Goal: Task Accomplishment & Management: Complete application form

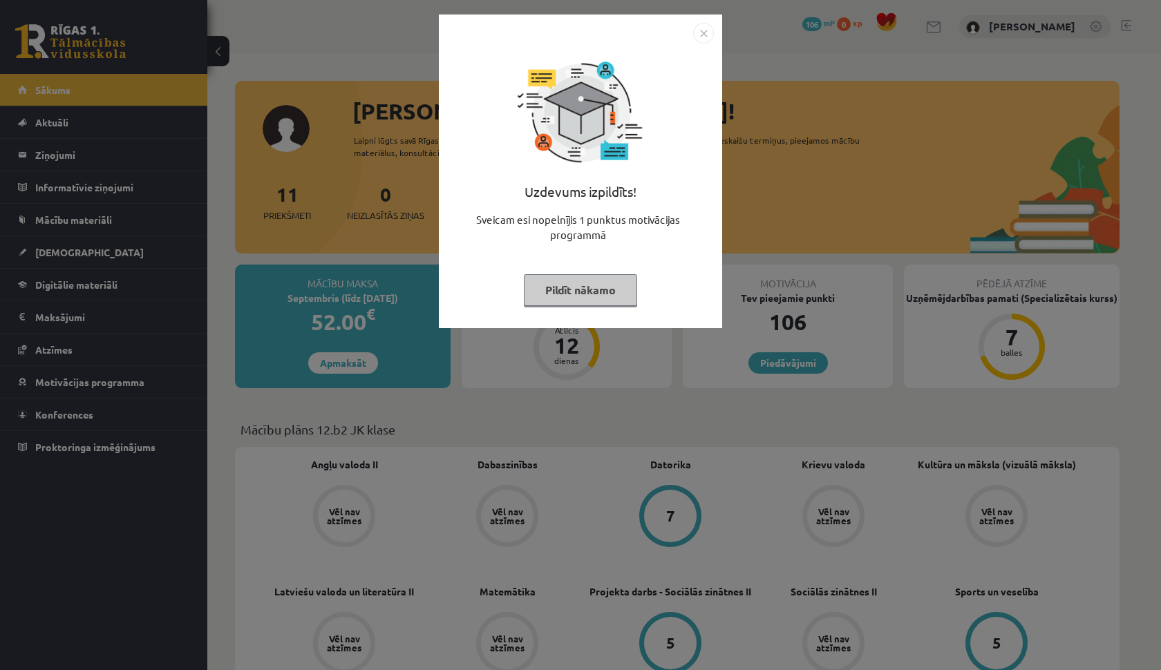
click at [596, 300] on button "Pildīt nākamo" at bounding box center [580, 290] width 113 height 32
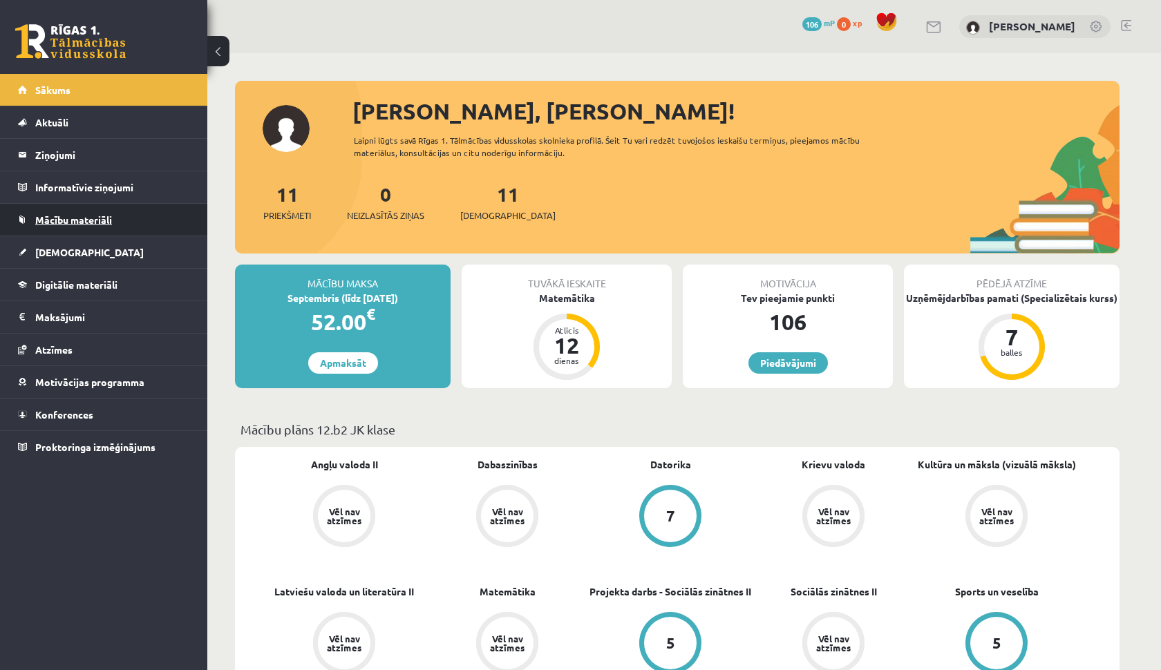
click at [99, 219] on span "Mācību materiāli" at bounding box center [73, 220] width 77 height 12
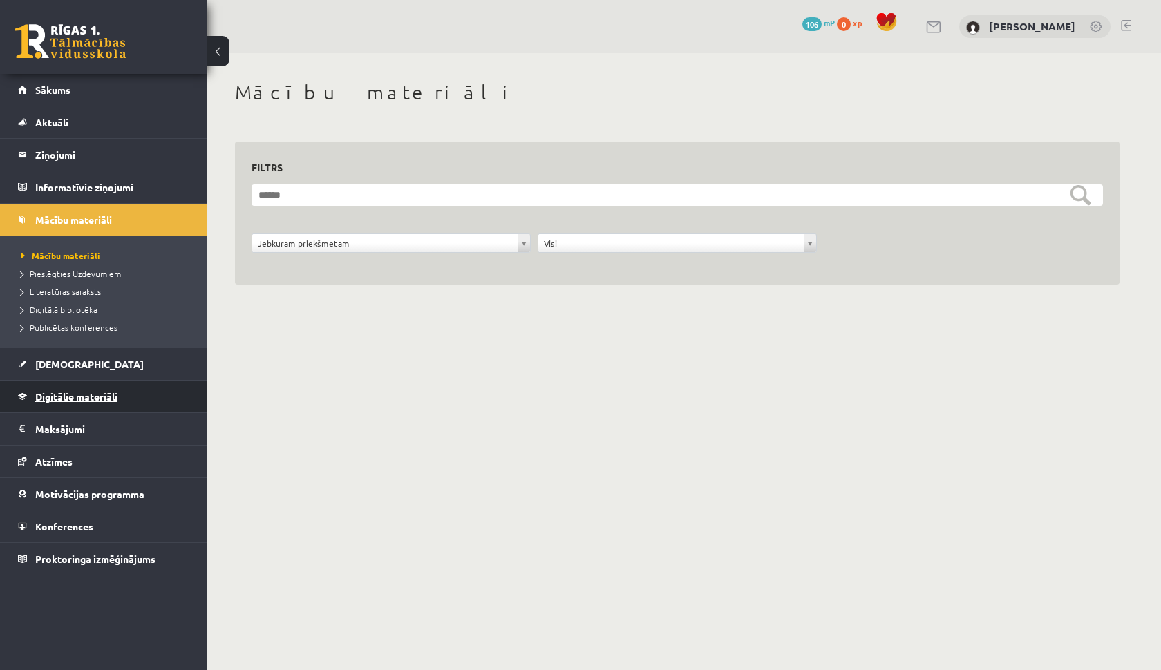
click at [88, 402] on link "Digitālie materiāli" at bounding box center [104, 397] width 172 height 32
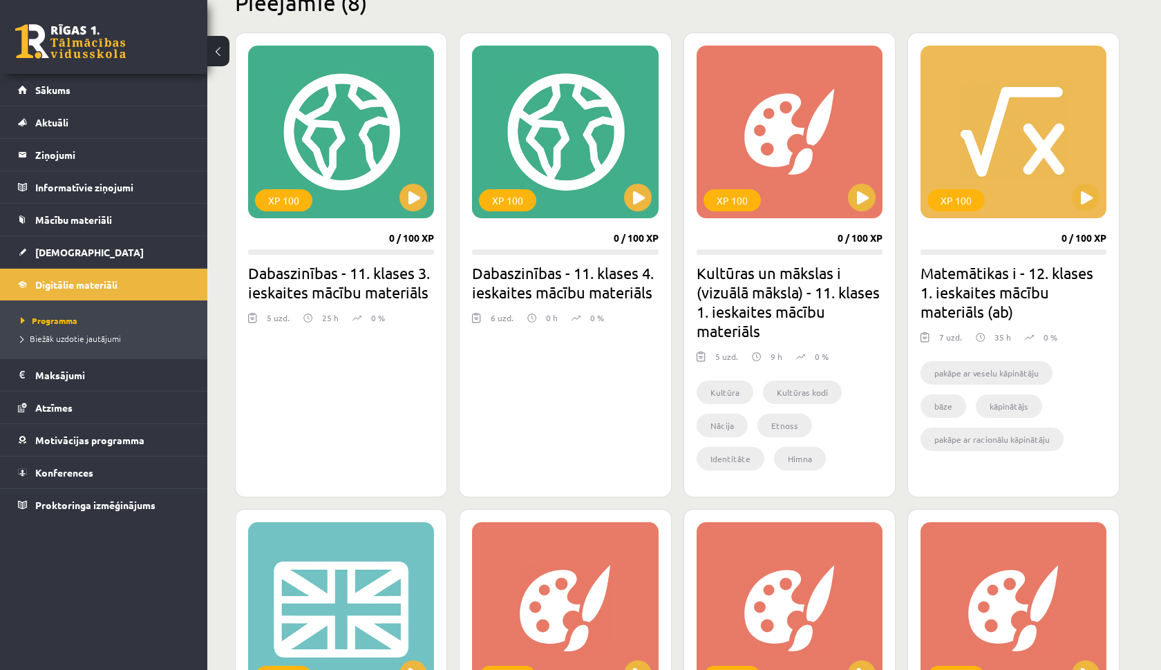
scroll to position [355, 0]
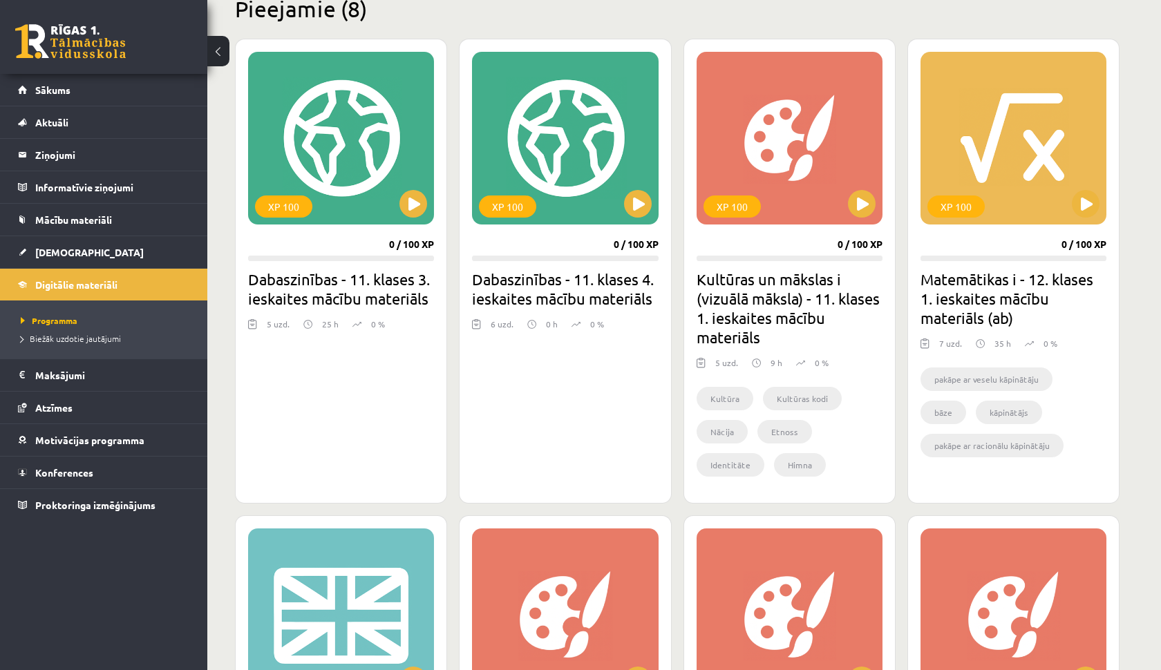
click at [973, 391] on li "pakāpe ar veselu kāpinātāju" at bounding box center [987, 380] width 132 height 24
click at [952, 290] on h2 "Matemātikas i - 12. klases 1. ieskaites mācību materiāls (ab)" at bounding box center [1014, 299] width 186 height 58
click at [1091, 209] on button at bounding box center [1086, 204] width 28 height 28
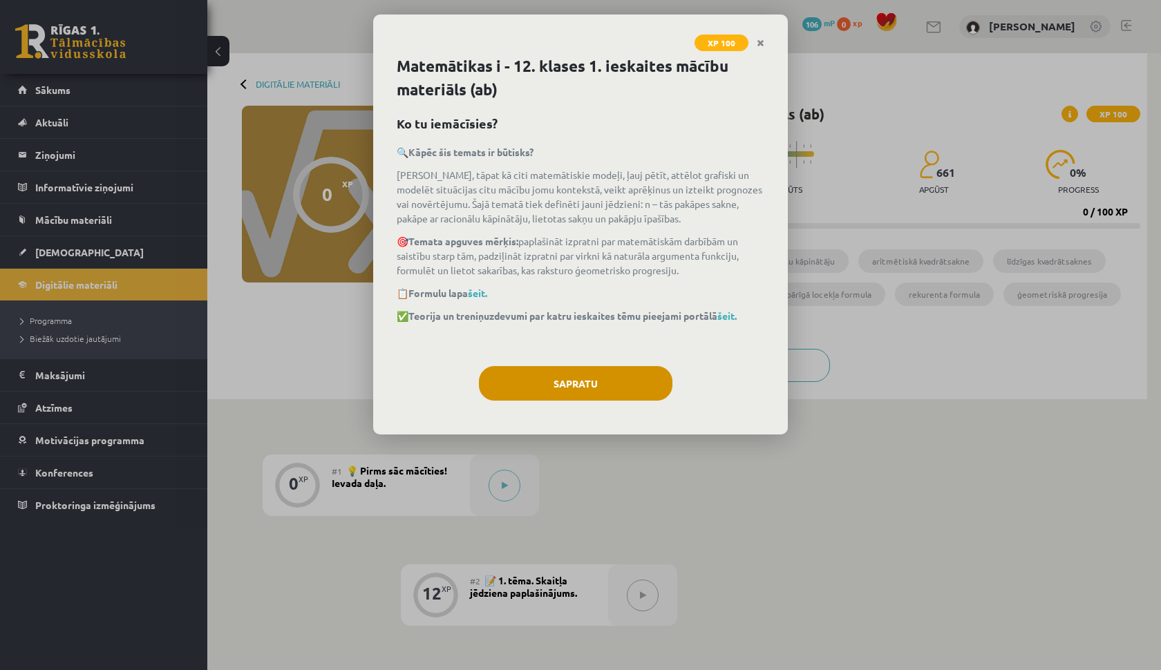
click at [623, 402] on div "Sapratu" at bounding box center [581, 388] width 368 height 45
click at [623, 394] on button "Sapratu" at bounding box center [576, 383] width 194 height 35
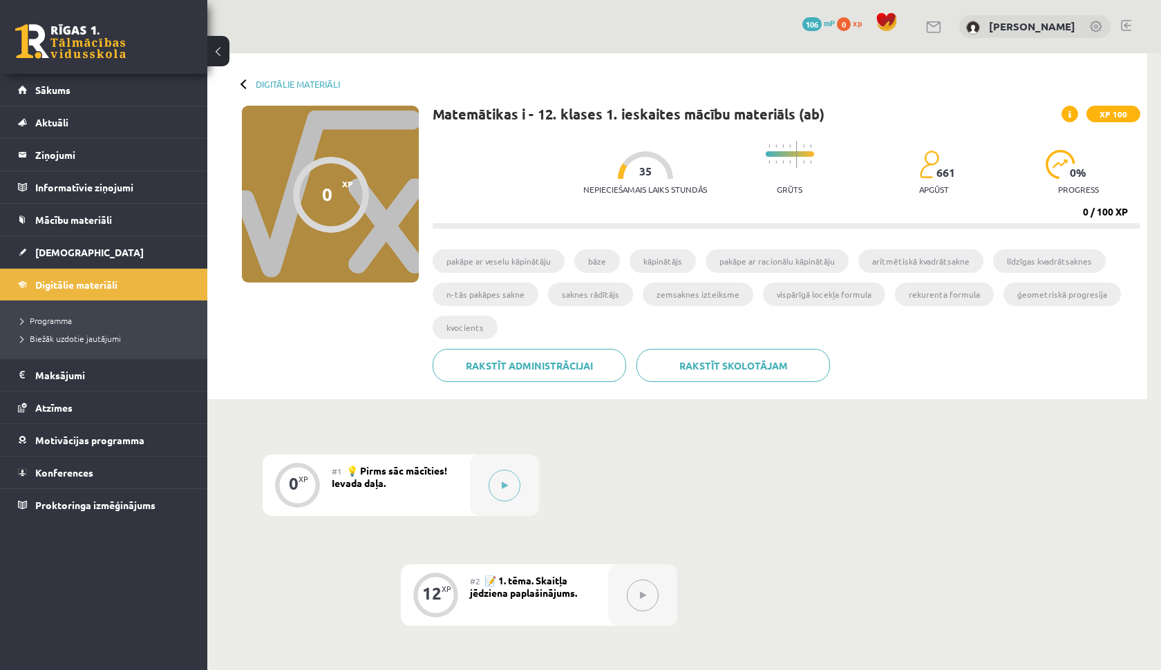
click at [313, 188] on div at bounding box center [331, 195] width 76 height 76
click at [505, 496] on button at bounding box center [505, 486] width 32 height 32
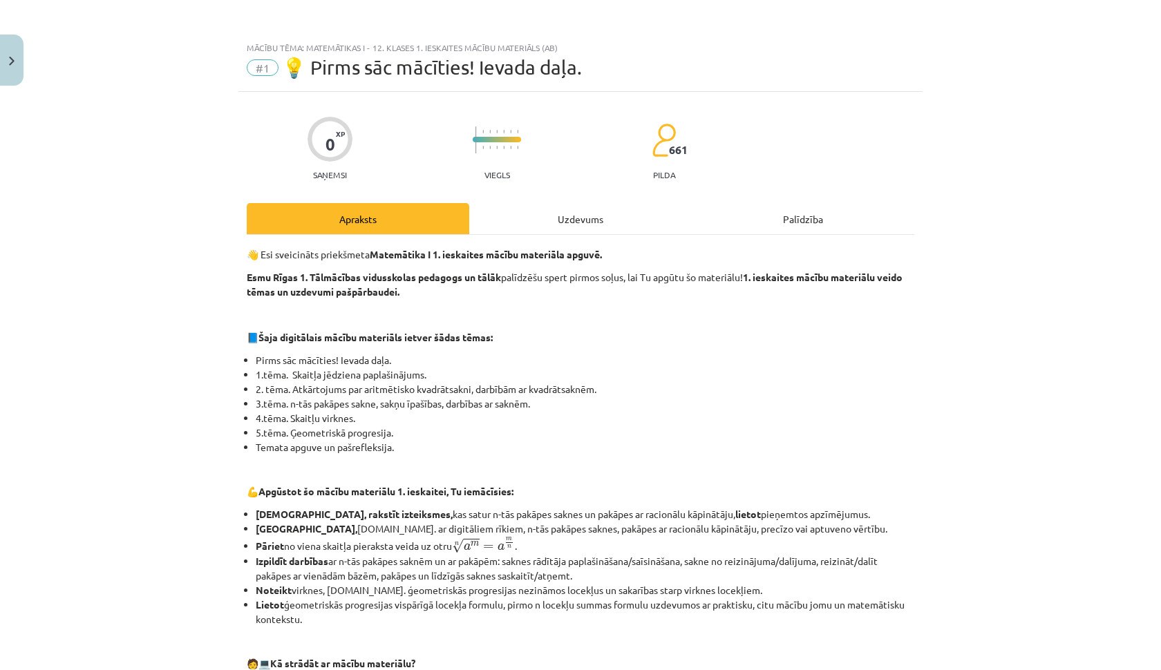
click at [366, 227] on div "Apraksts" at bounding box center [358, 218] width 223 height 31
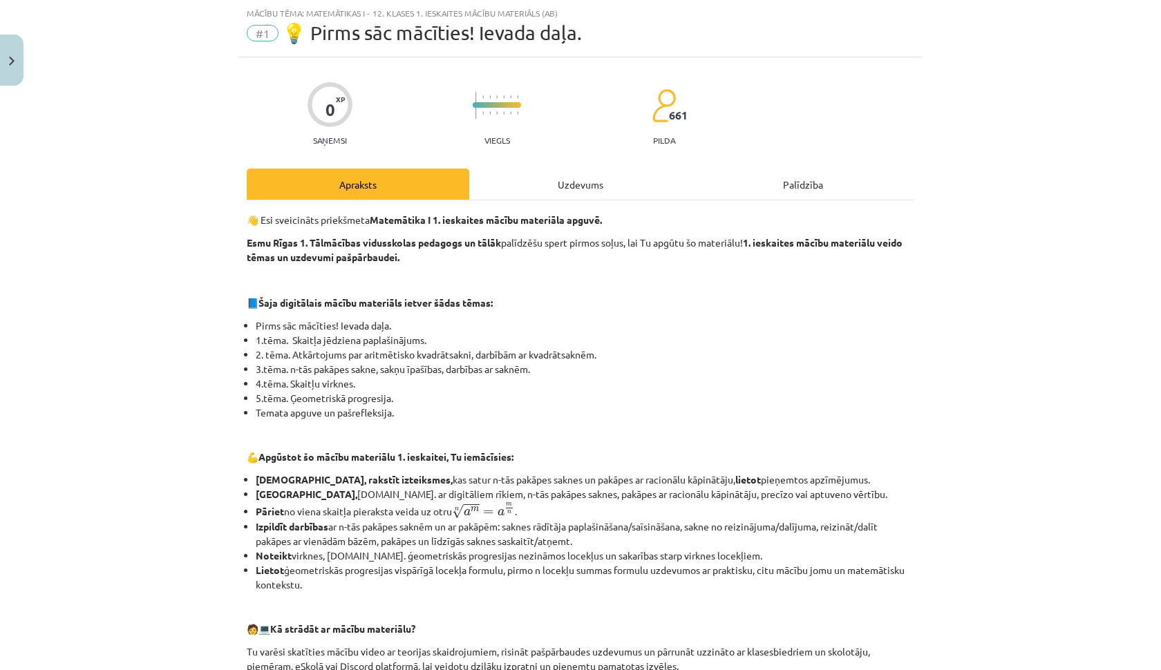
click at [592, 180] on div "Uzdevums" at bounding box center [580, 184] width 223 height 31
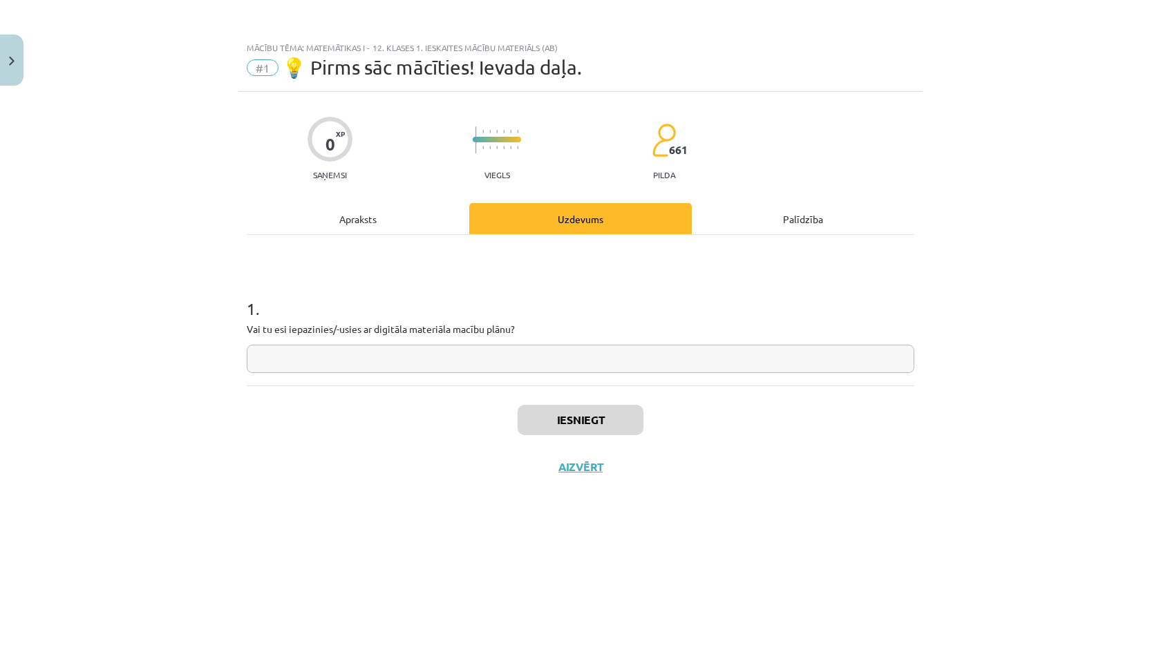
click at [781, 203] on div "Palīdzība" at bounding box center [803, 218] width 223 height 31
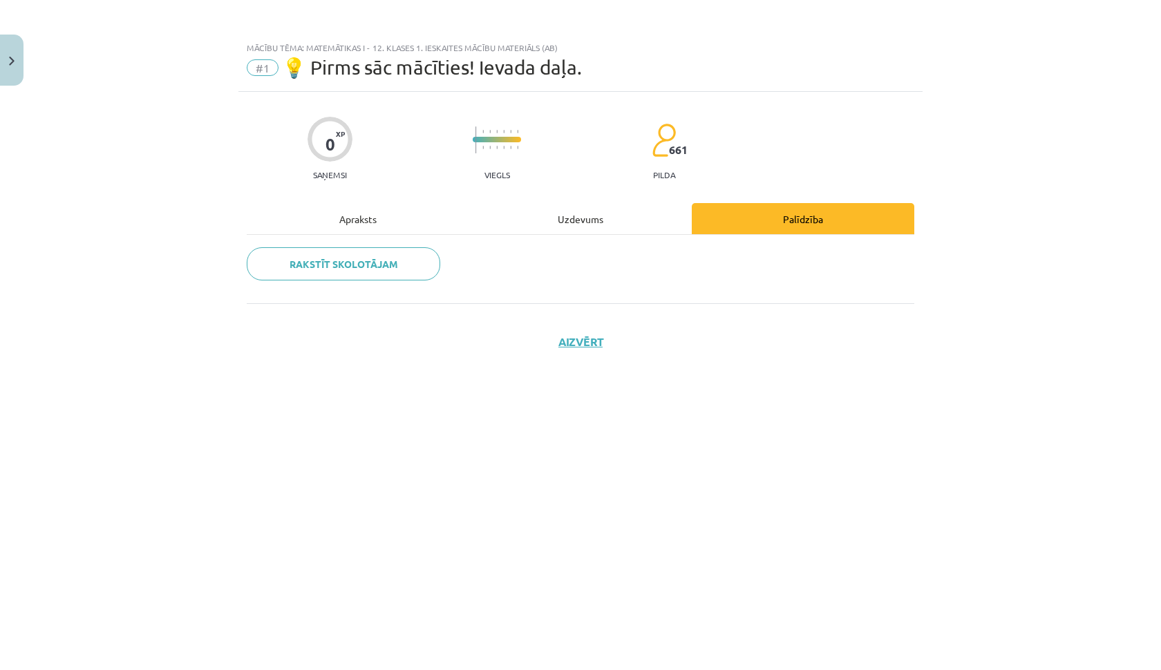
scroll to position [0, 0]
click at [605, 214] on div "Uzdevums" at bounding box center [580, 218] width 223 height 31
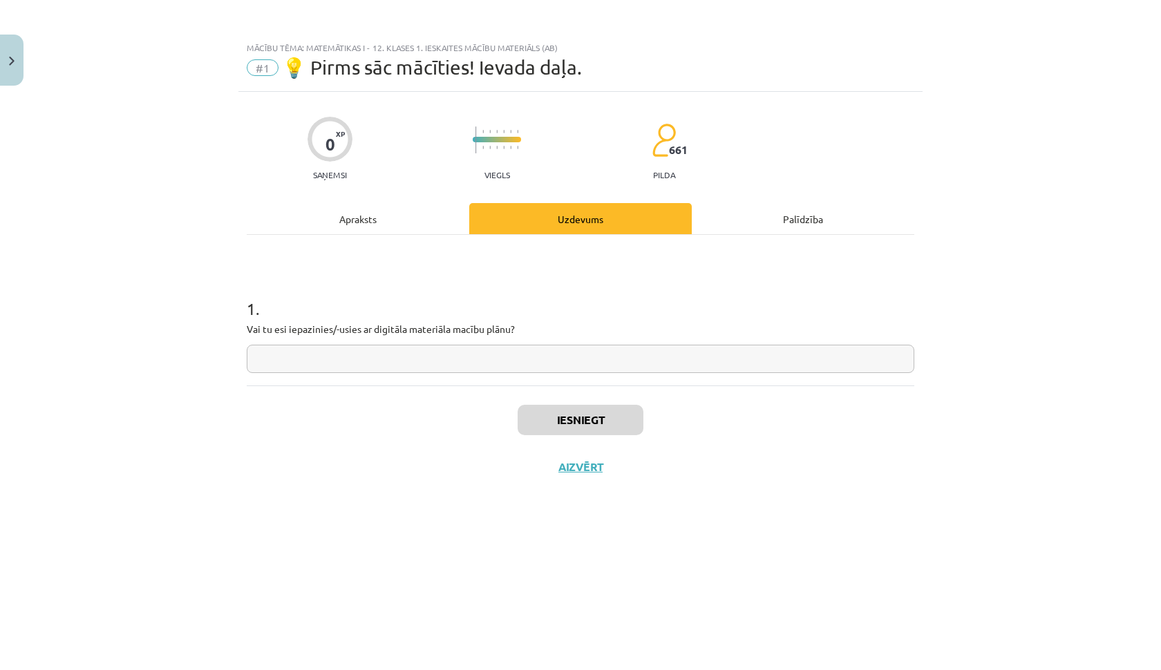
click at [406, 215] on div "Apraksts" at bounding box center [358, 218] width 223 height 31
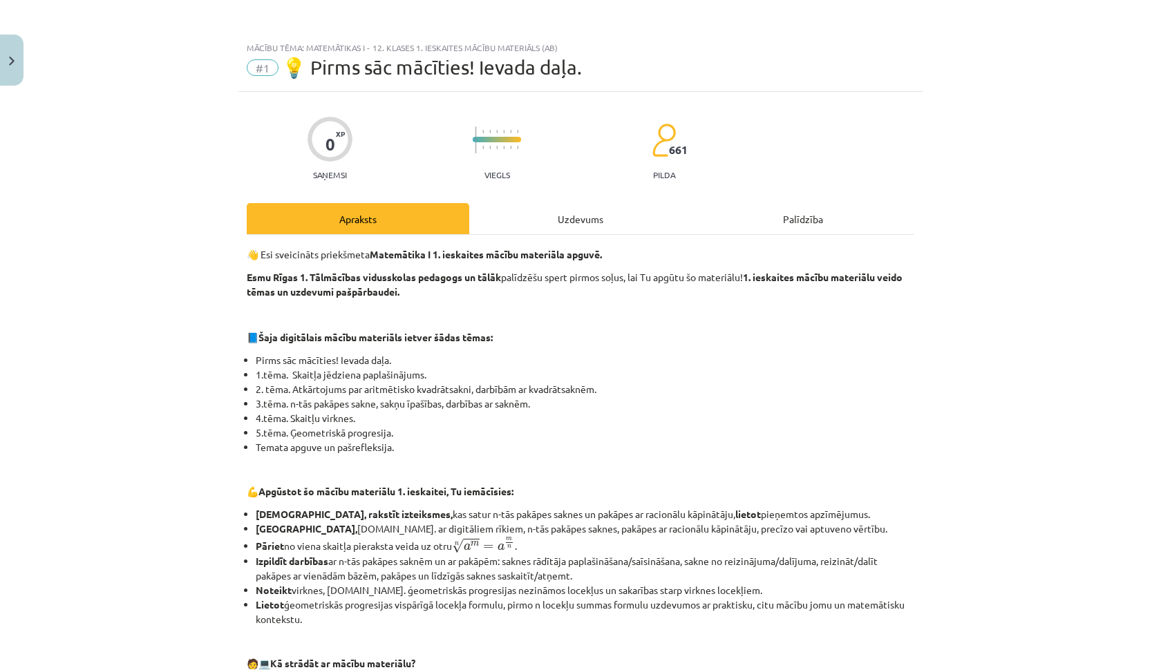
click at [615, 352] on div "👋 Esi sveicināts priekšmeta Matemātika I 1. ieskaites mācību materiāla apguvē. …" at bounding box center [581, 599] width 668 height 704
click at [7, 59] on button "Close" at bounding box center [12, 60] width 24 height 51
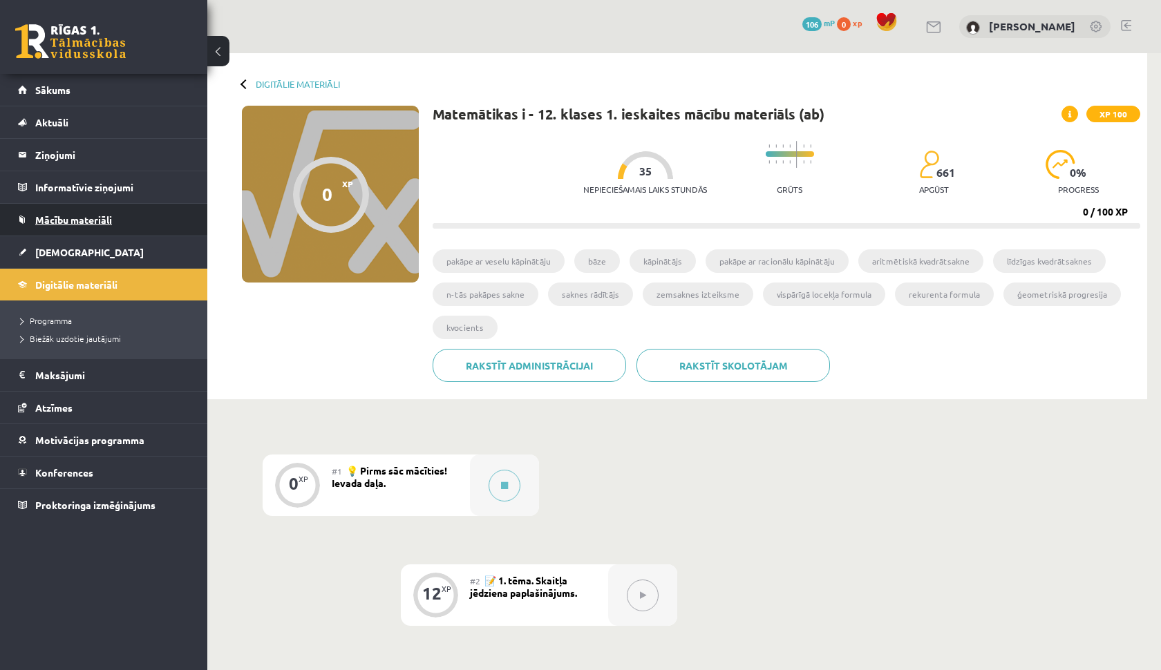
click at [115, 222] on link "Mācību materiāli" at bounding box center [104, 220] width 172 height 32
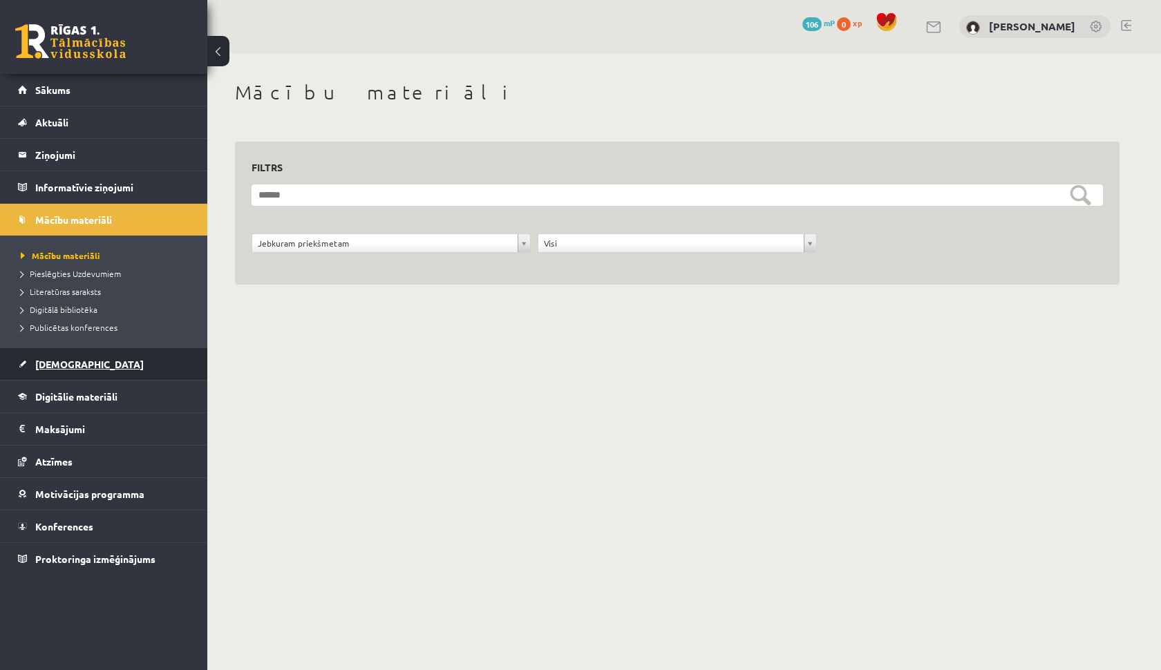
click at [67, 369] on span "[DEMOGRAPHIC_DATA]" at bounding box center [89, 364] width 109 height 12
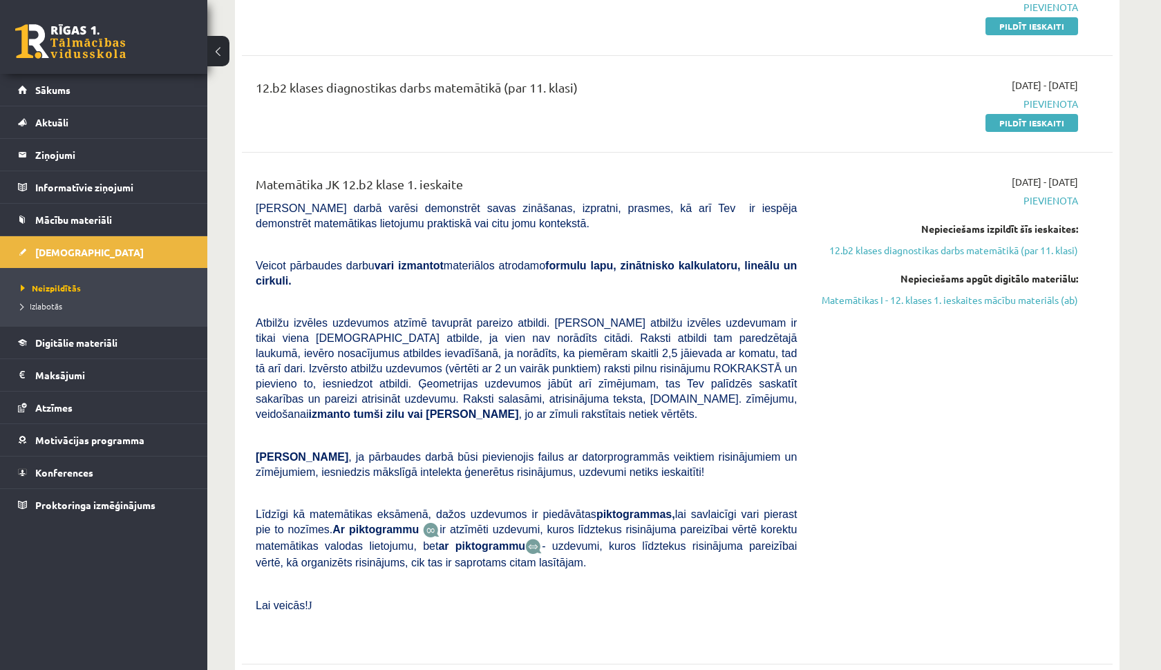
scroll to position [175, 0]
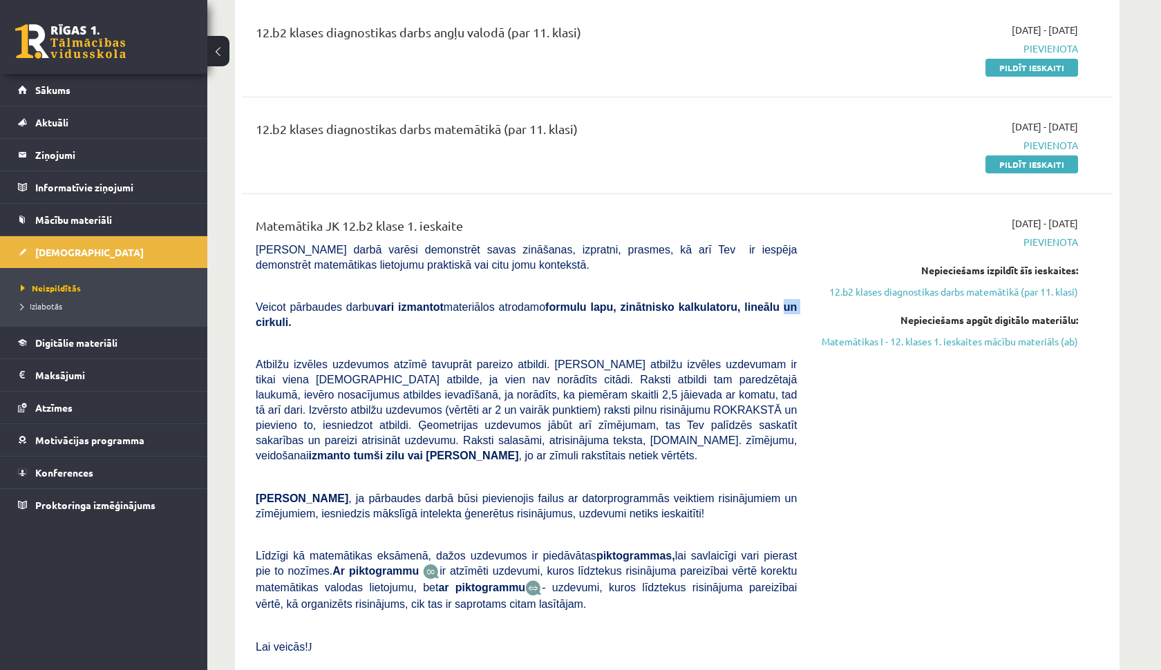
drag, startPoint x: 273, startPoint y: 319, endPoint x: 233, endPoint y: 329, distance: 41.4
click at [368, 342] on p at bounding box center [526, 343] width 541 height 12
click at [94, 341] on span "Digitālie materiāli" at bounding box center [76, 343] width 82 height 12
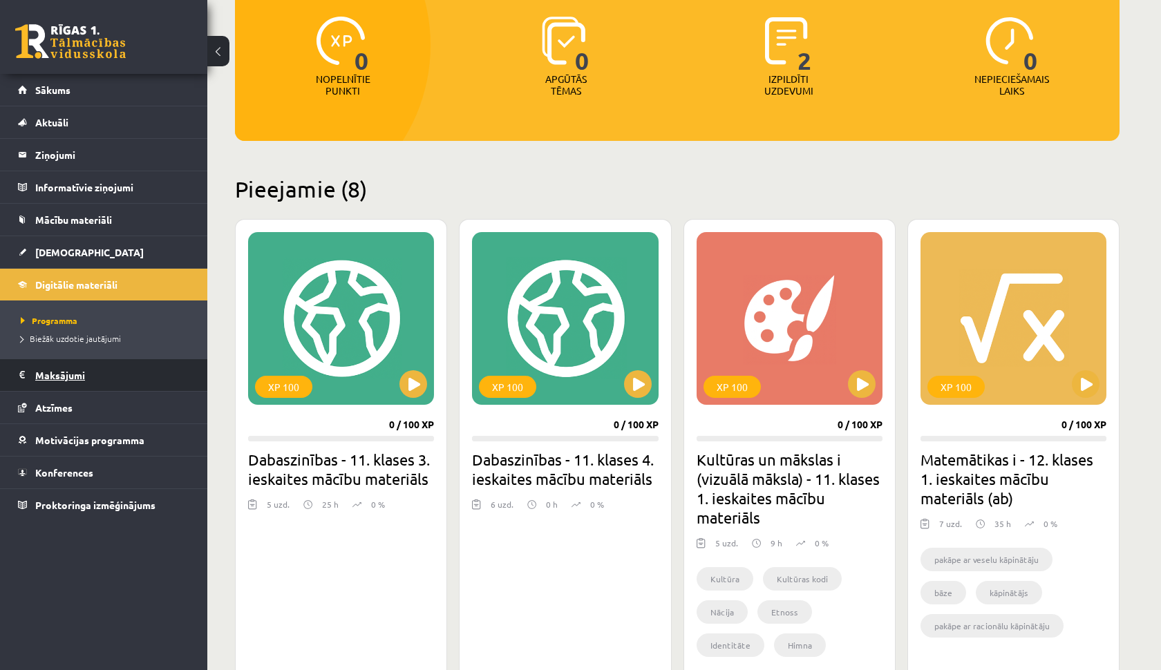
click at [59, 387] on legend "Maksājumi 0" at bounding box center [112, 375] width 155 height 32
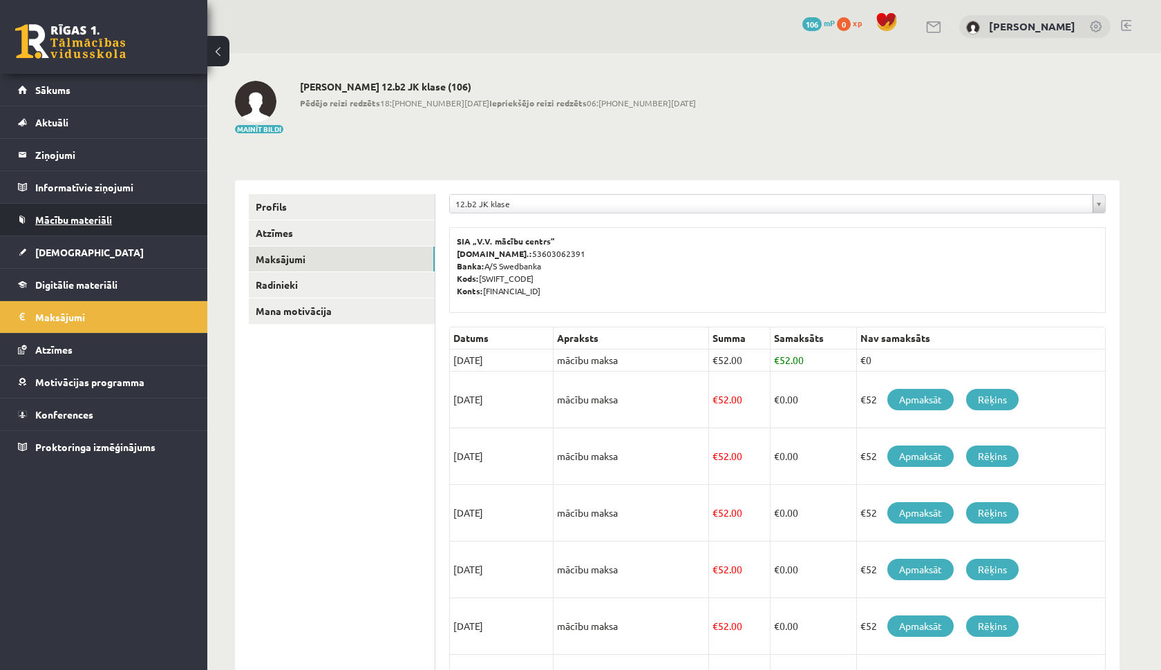
click at [79, 223] on span "Mācību materiāli" at bounding box center [73, 220] width 77 height 12
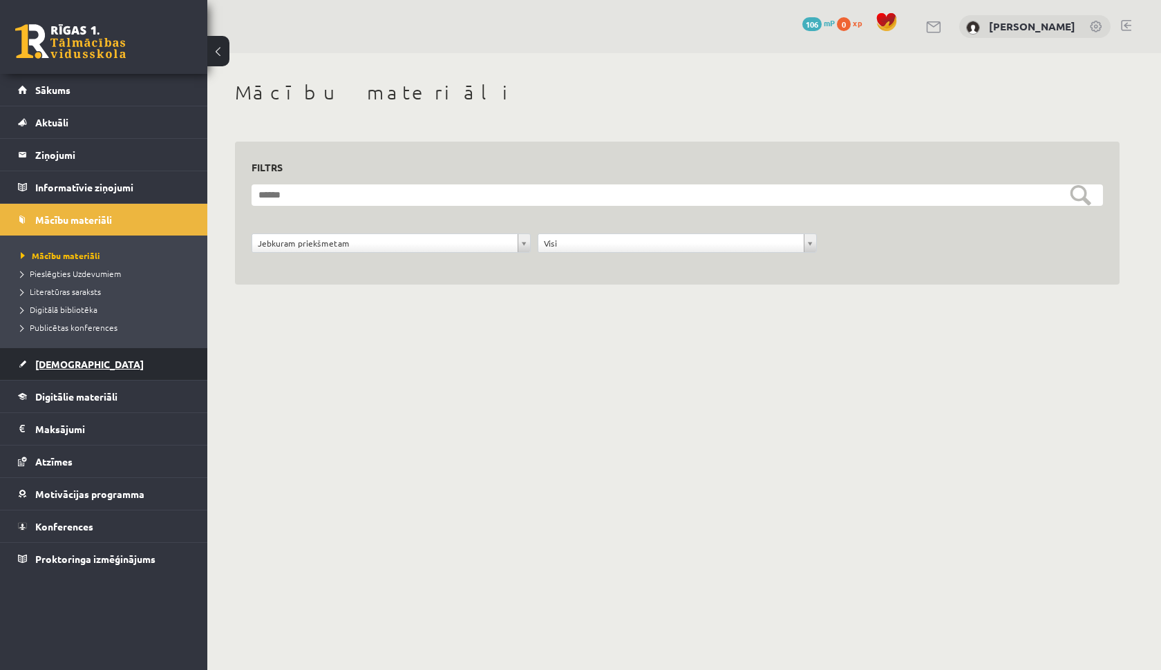
click at [79, 367] on link "[DEMOGRAPHIC_DATA]" at bounding box center [104, 364] width 172 height 32
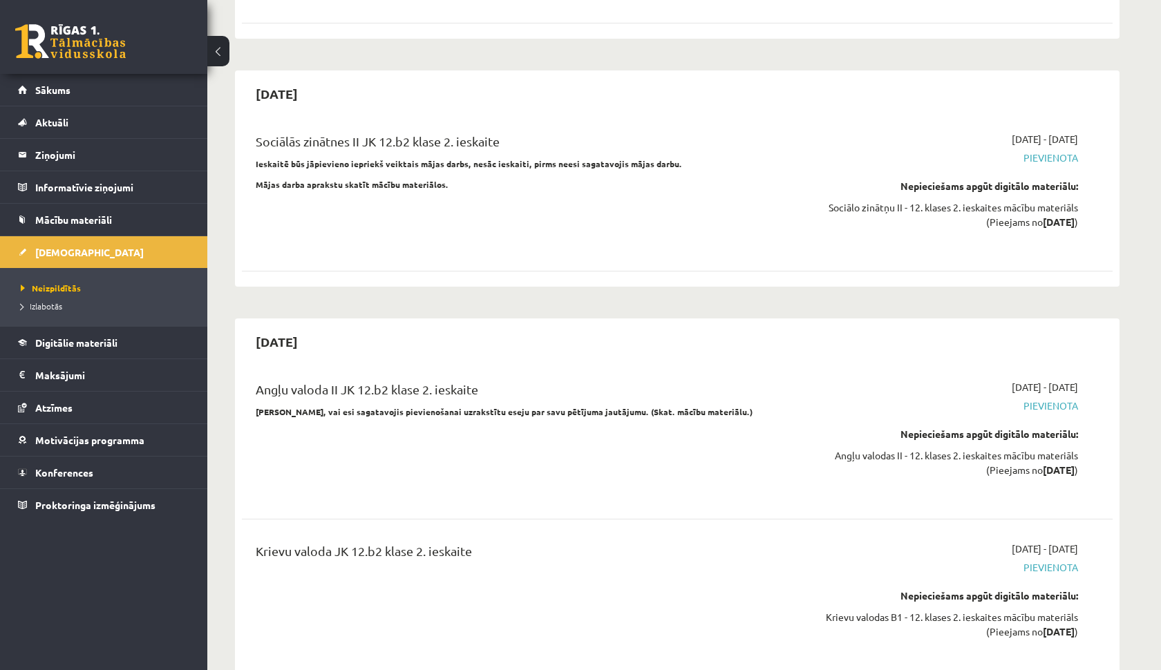
scroll to position [3997, 0]
drag, startPoint x: 1155, startPoint y: 308, endPoint x: 1158, endPoint y: 147, distance: 160.4
click at [1158, 147] on div "Ieskaites 2025-09-15 12.b2 klases diagnostikas darbs angļu valodā (par 11. klas…" at bounding box center [684, 83] width 954 height 8052
click at [1158, 148] on div "Ieskaites 2025-09-15 12.b2 klases diagnostikas darbs angļu valodā (par 11. klas…" at bounding box center [684, 83] width 954 height 8052
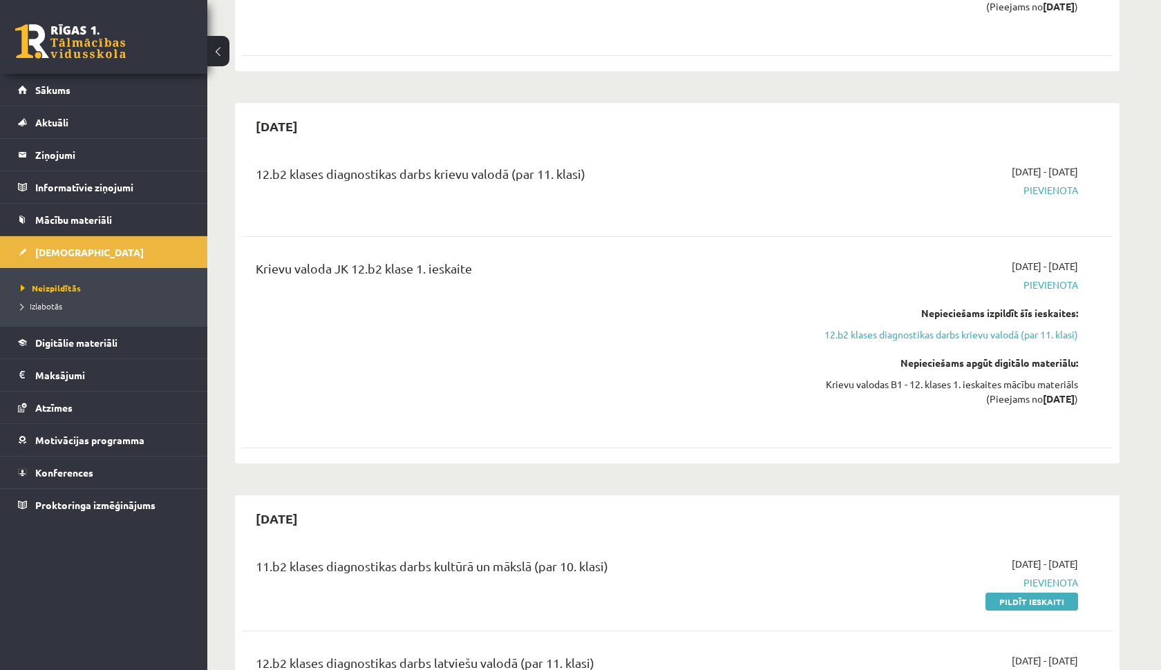
scroll to position [1427, 0]
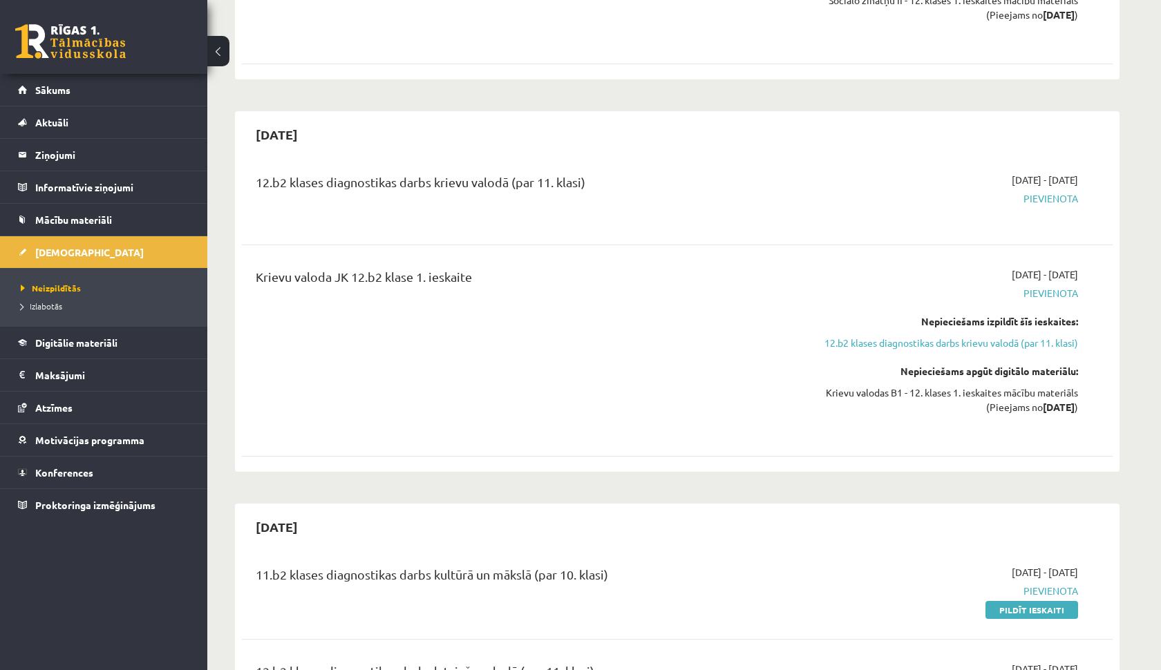
click at [1051, 586] on span "Pievienota" at bounding box center [948, 591] width 261 height 15
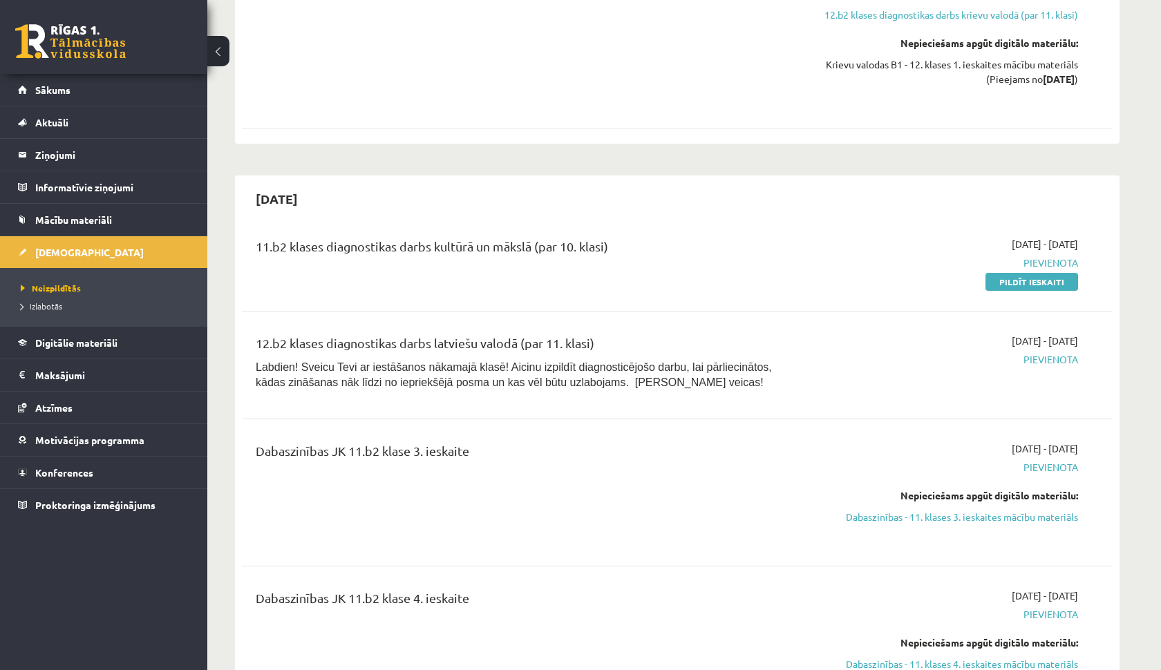
scroll to position [1775, 0]
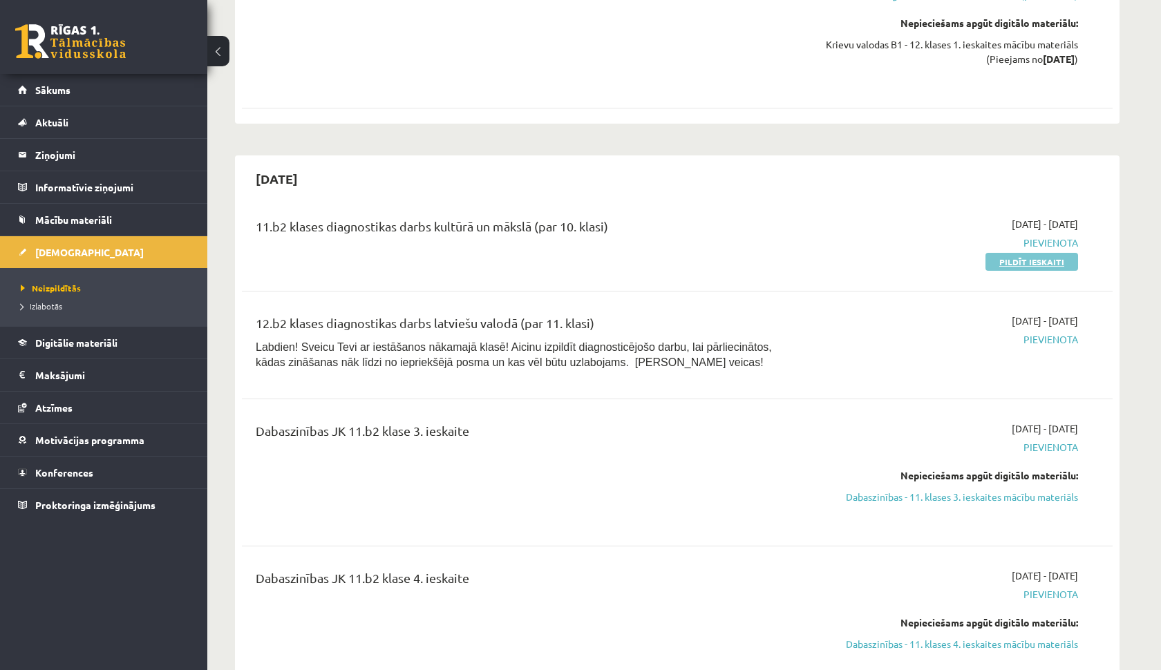
click at [1021, 254] on link "Pildīt ieskaiti" at bounding box center [1032, 262] width 93 height 18
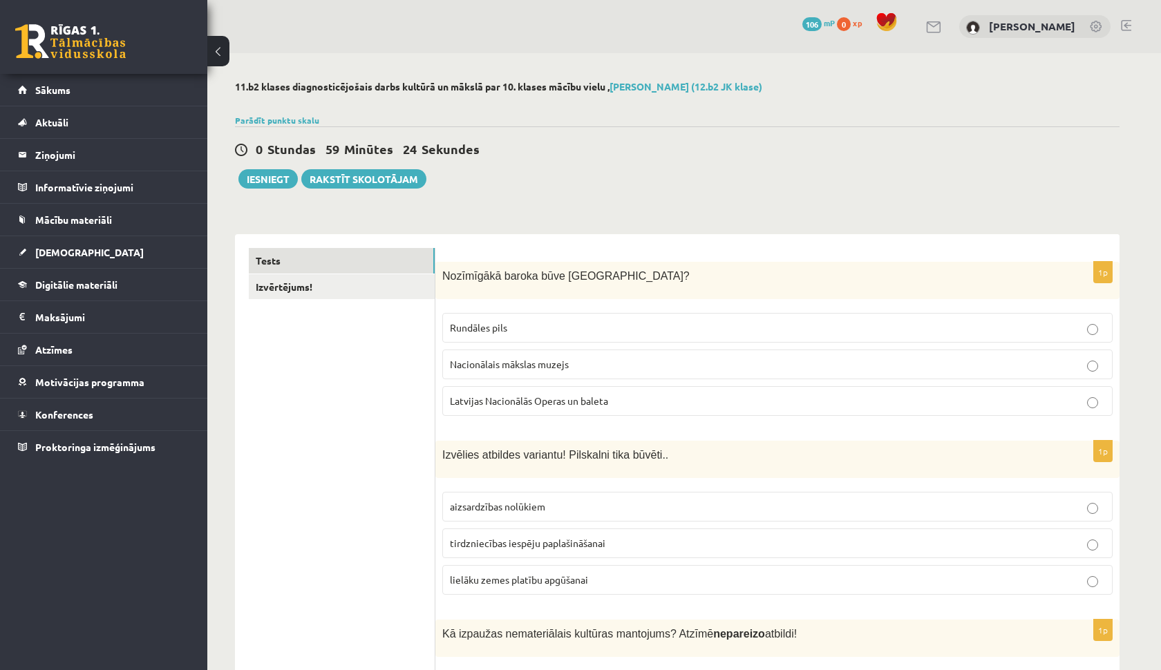
click at [578, 326] on p "Rundāles pils" at bounding box center [777, 328] width 655 height 15
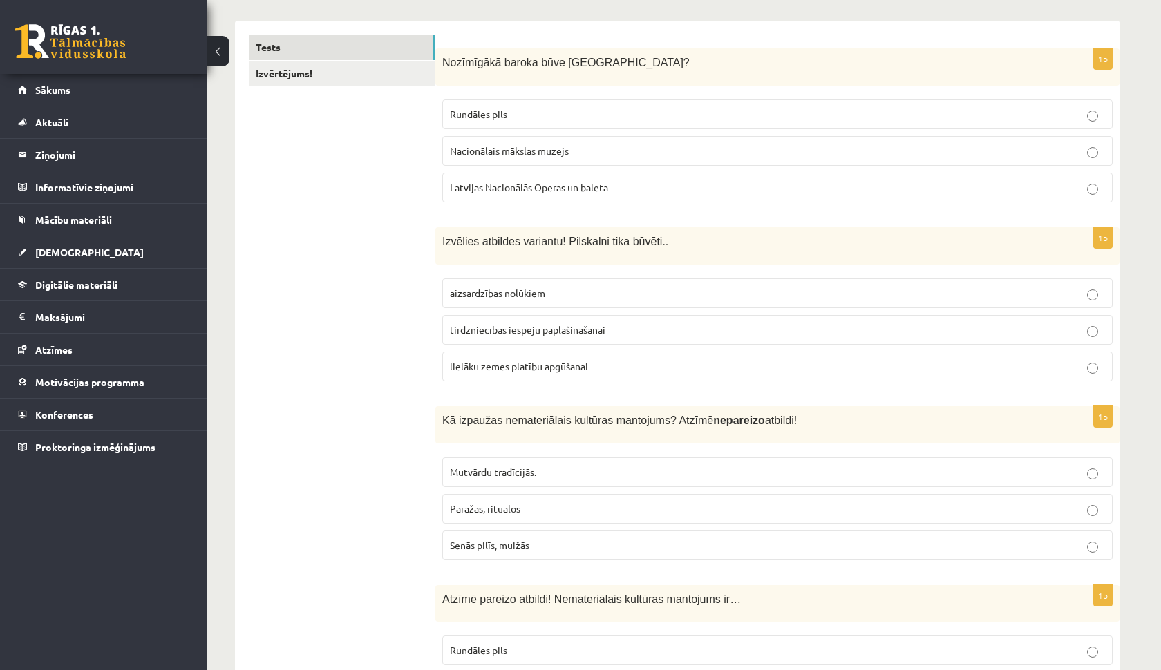
scroll to position [214, 0]
click at [549, 111] on p "Rundāles pils" at bounding box center [777, 113] width 655 height 15
click at [529, 294] on span "aizsardzības nolūkiem" at bounding box center [497, 292] width 95 height 12
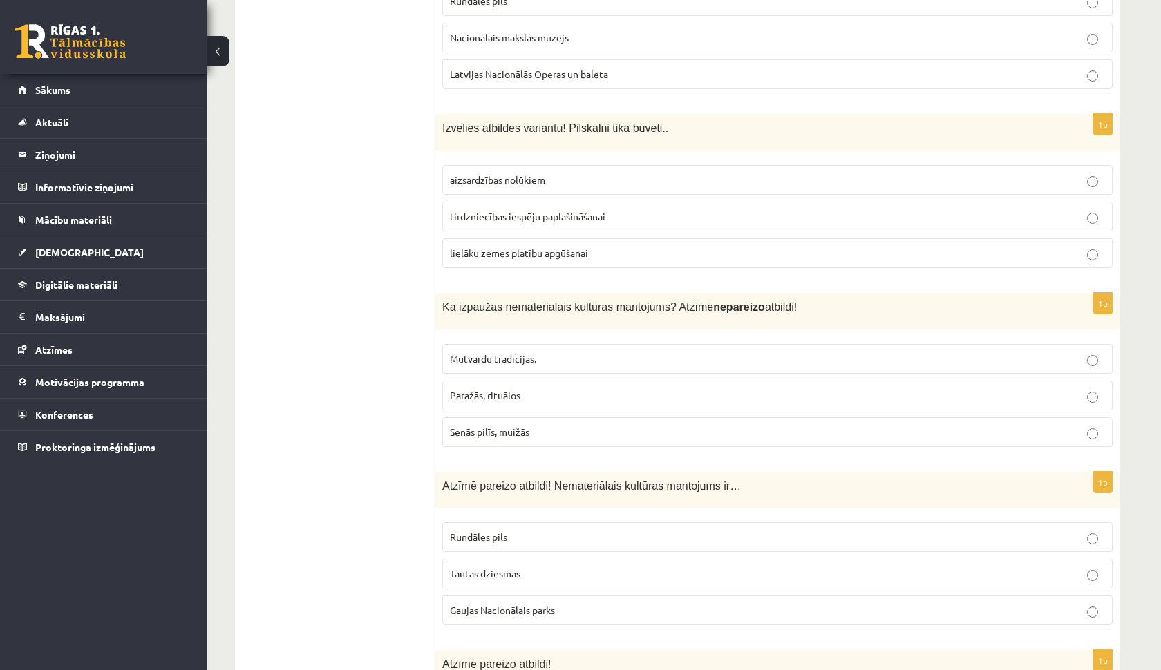
scroll to position [334, 0]
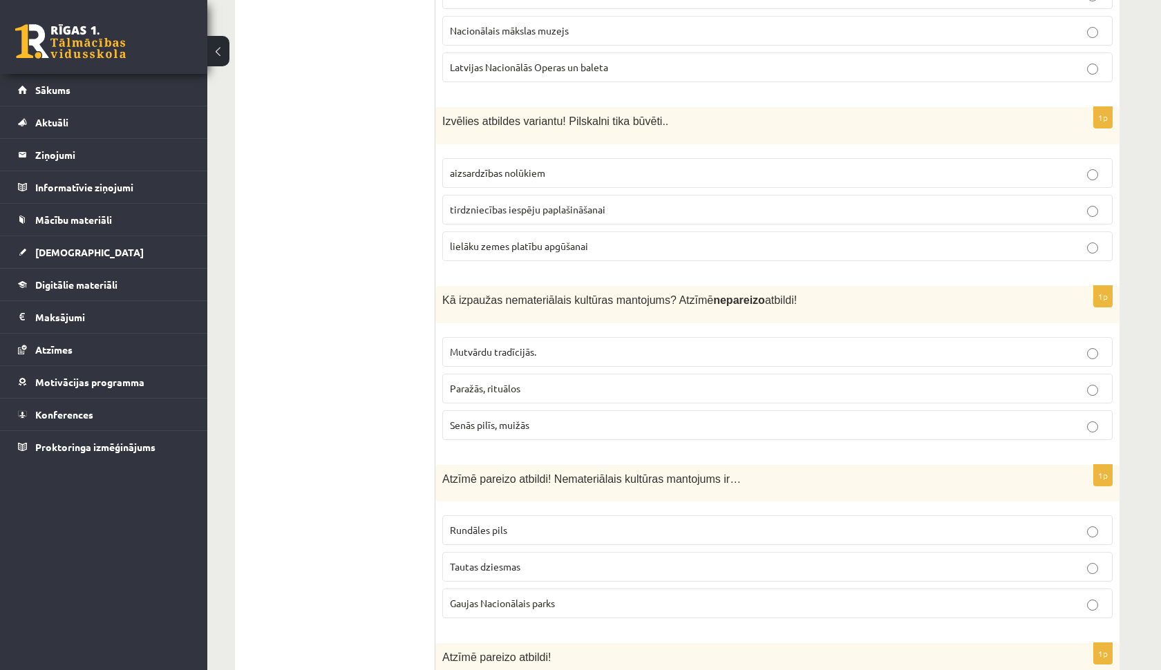
click at [561, 391] on p "Paražās, rituālos" at bounding box center [777, 389] width 655 height 15
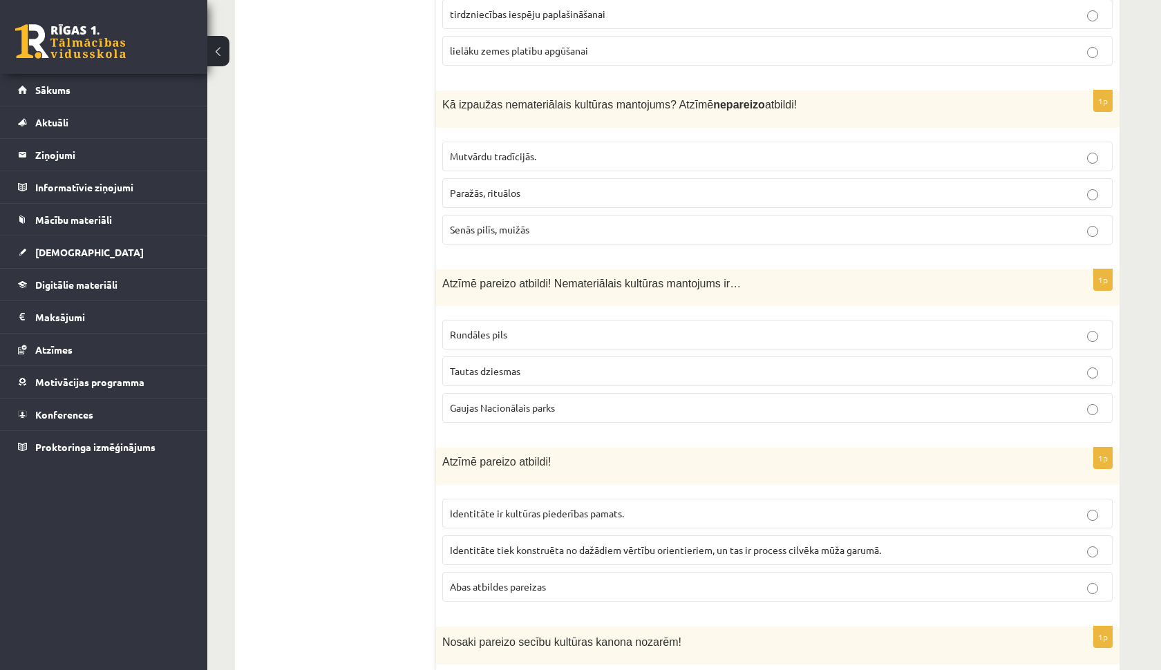
scroll to position [530, 0]
click at [660, 371] on p "Tautas dziesmas" at bounding box center [777, 371] width 655 height 15
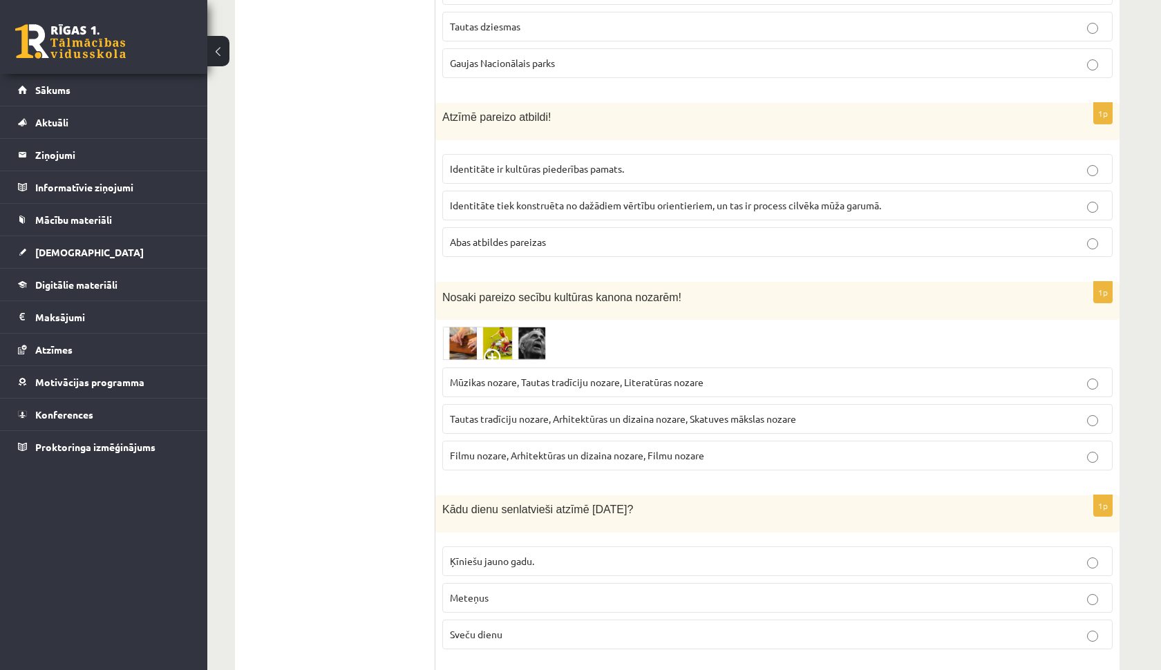
scroll to position [878, 0]
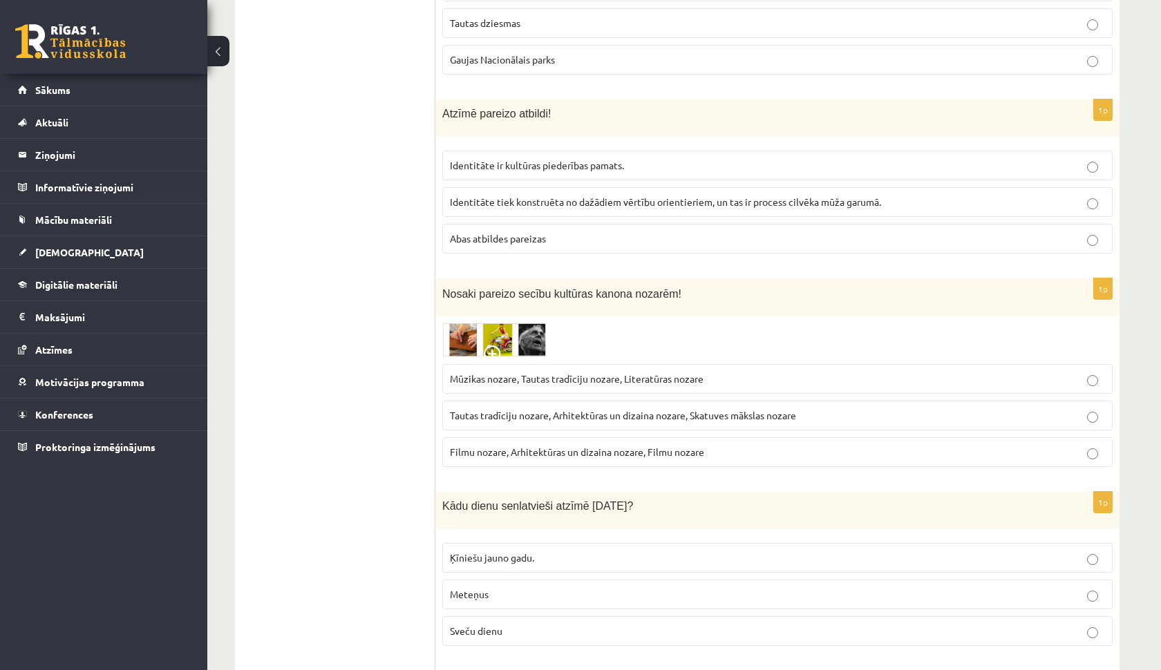
click at [558, 236] on p "Abas atbildes pareizas" at bounding box center [777, 239] width 655 height 15
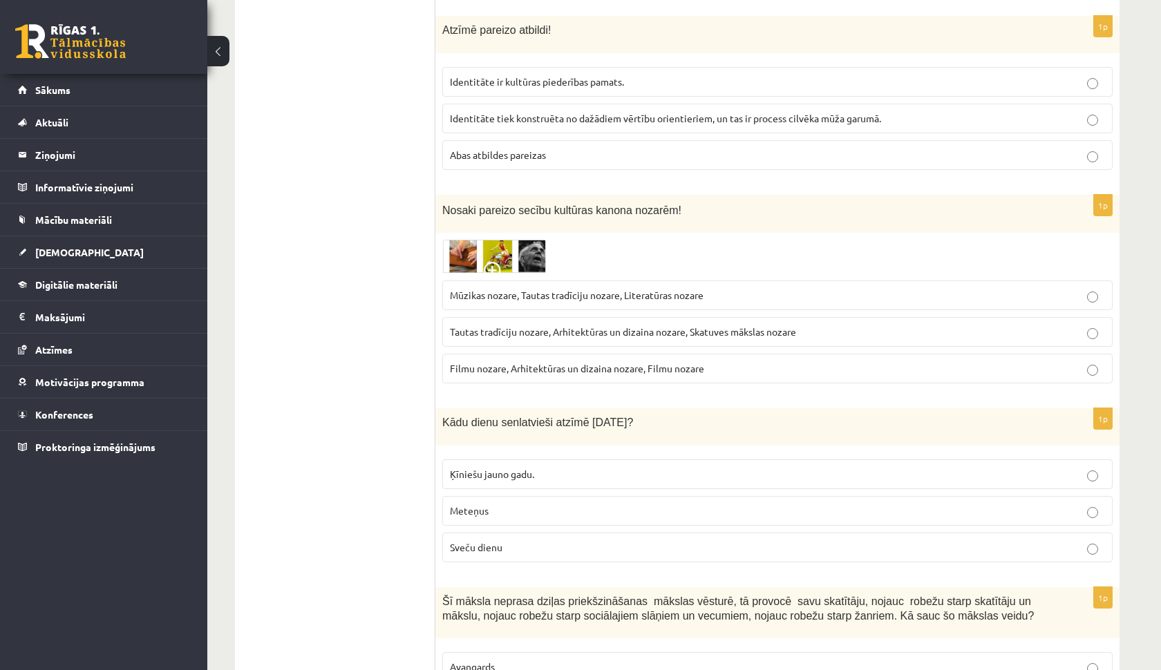
scroll to position [962, 0]
click at [561, 338] on p "Tautas tradīciju nozare, Arhitektūras un dizaina nozare, Skatuves mākslas nozare" at bounding box center [777, 331] width 655 height 15
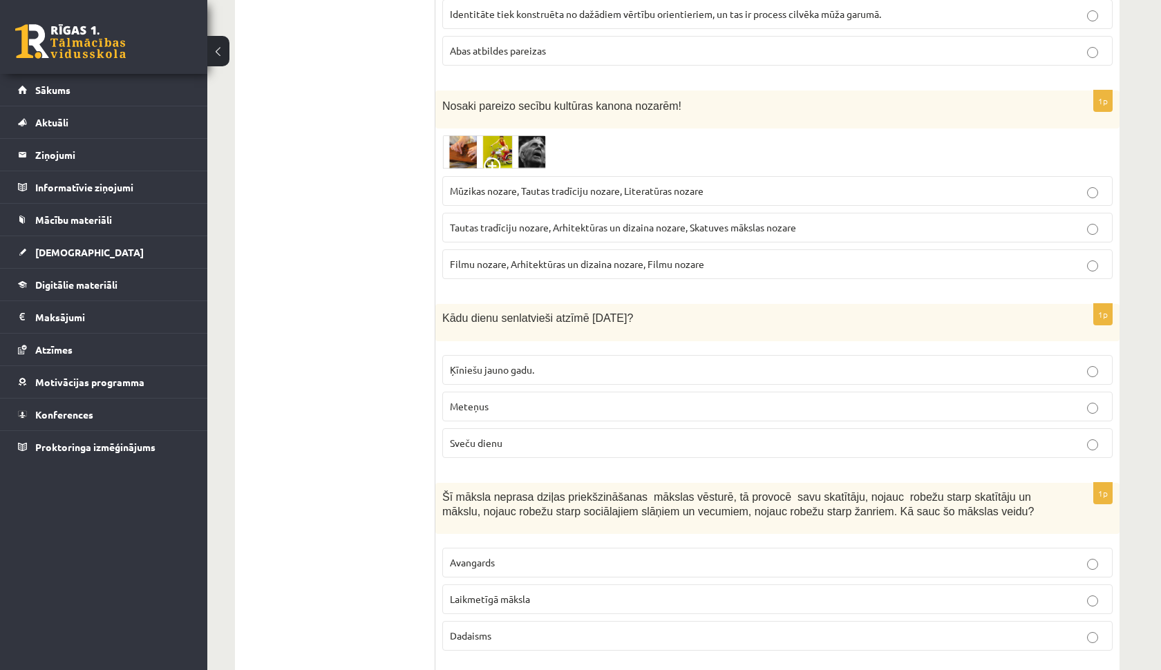
scroll to position [1064, 0]
click at [546, 449] on p "Sveču dienu" at bounding box center [777, 445] width 655 height 15
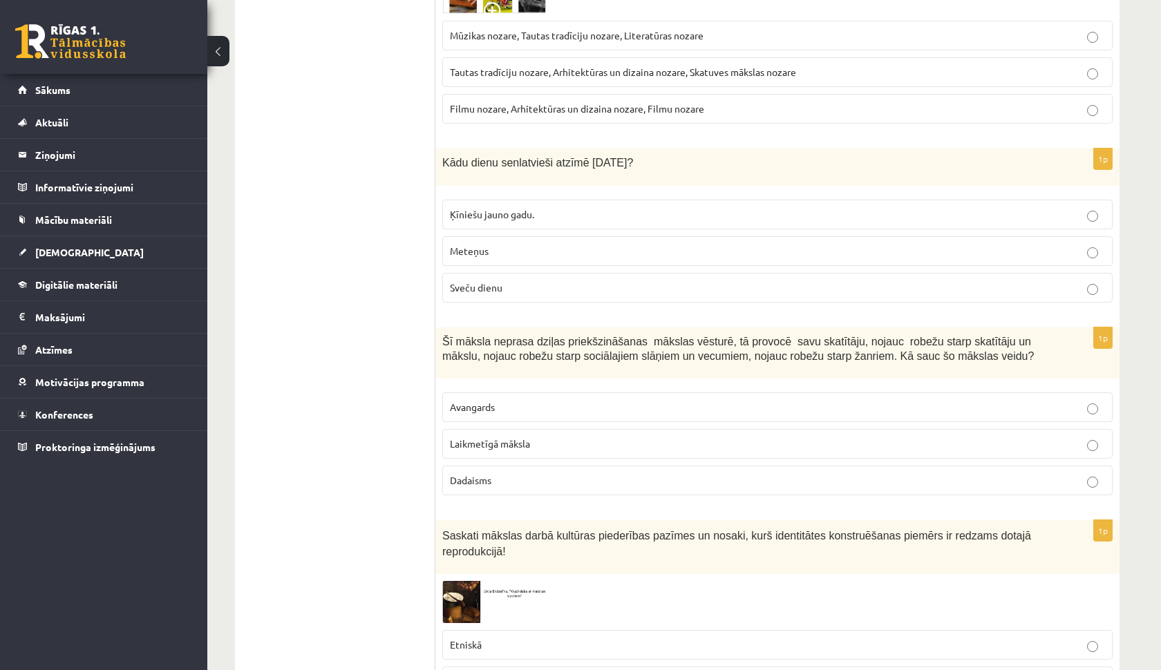
scroll to position [1229, 0]
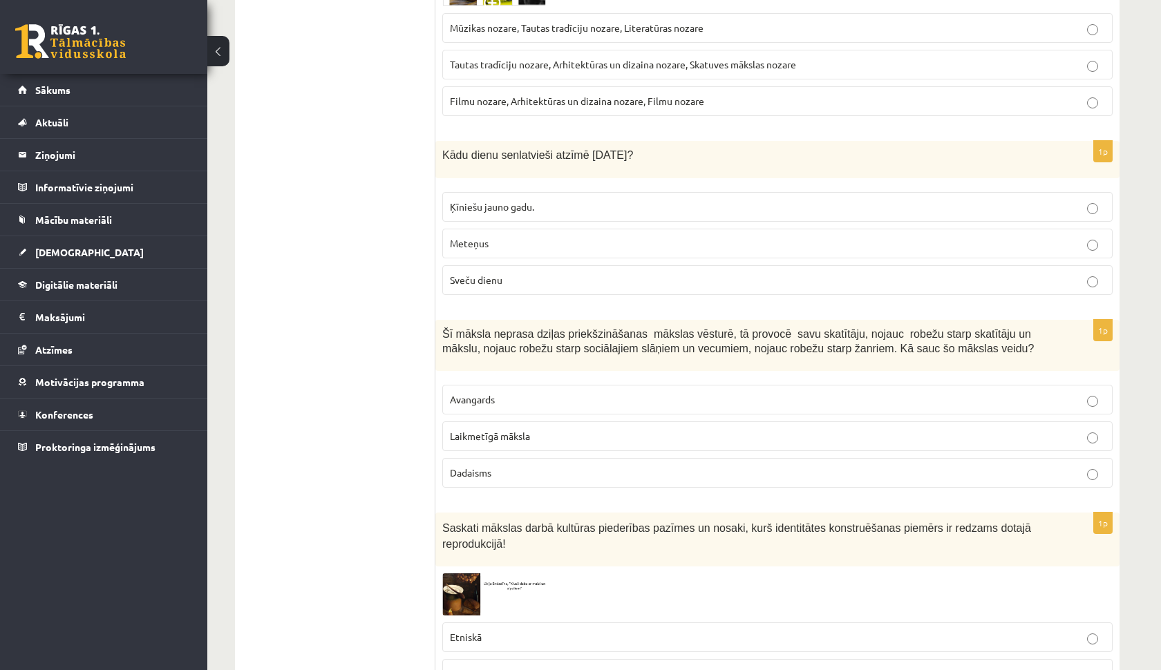
click at [514, 447] on label "Laikmetīgā māksla" at bounding box center [777, 437] width 670 height 30
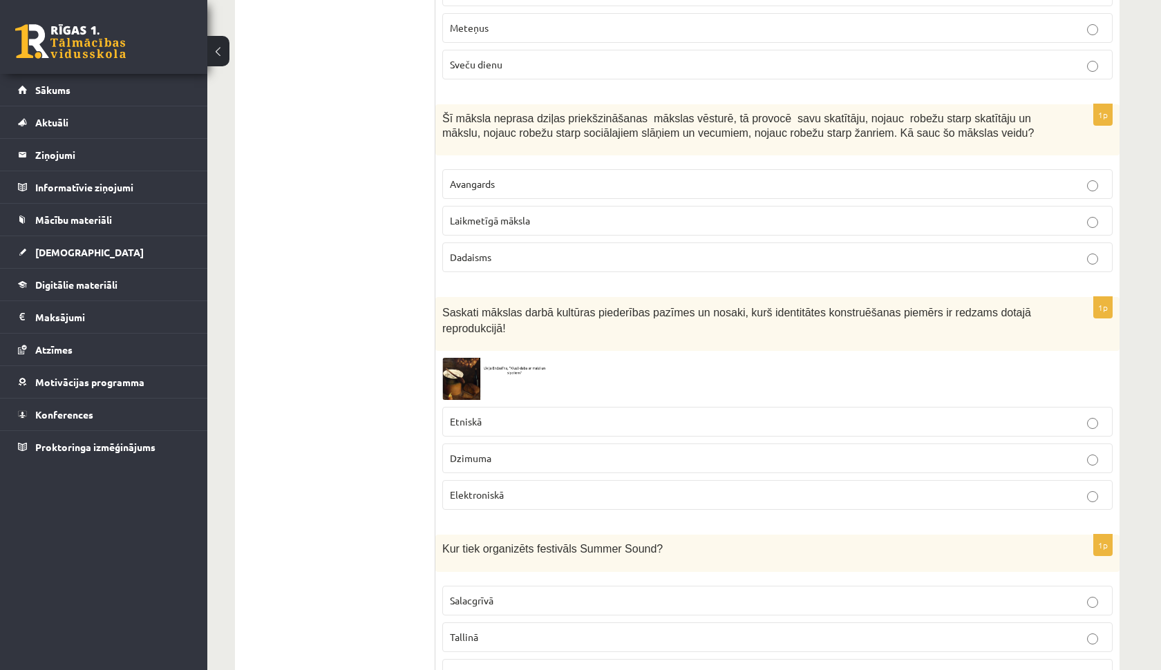
scroll to position [1459, 0]
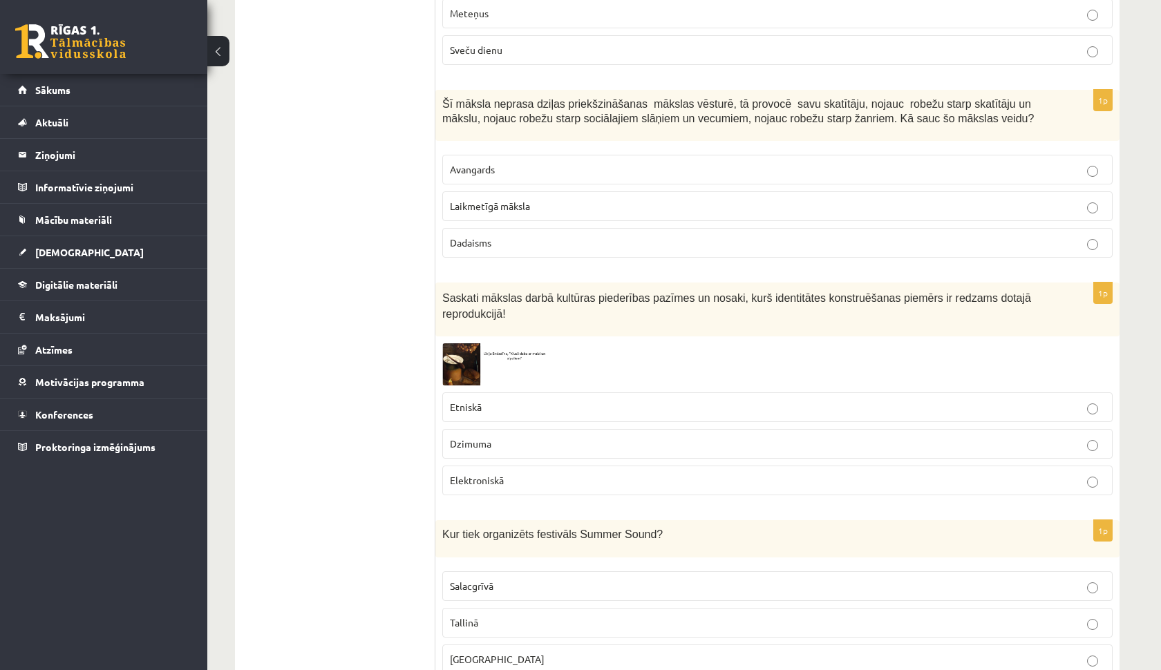
click at [514, 447] on p "Dzimuma" at bounding box center [777, 444] width 655 height 15
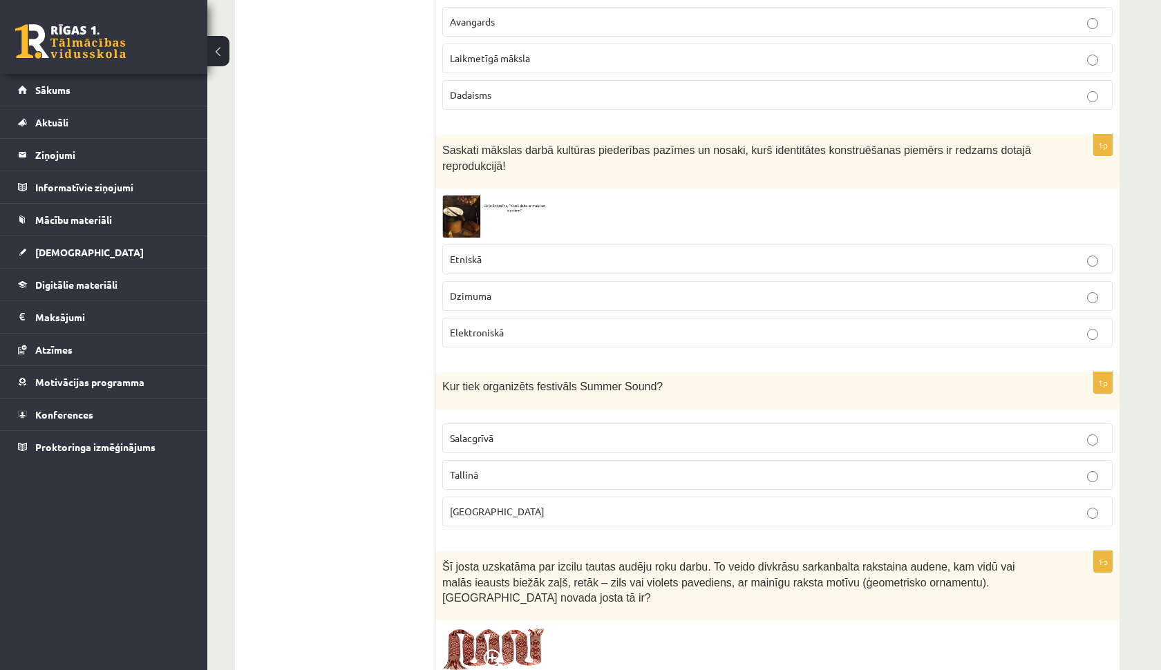
scroll to position [1607, 0]
click at [479, 511] on span "[GEOGRAPHIC_DATA]" at bounding box center [497, 511] width 95 height 12
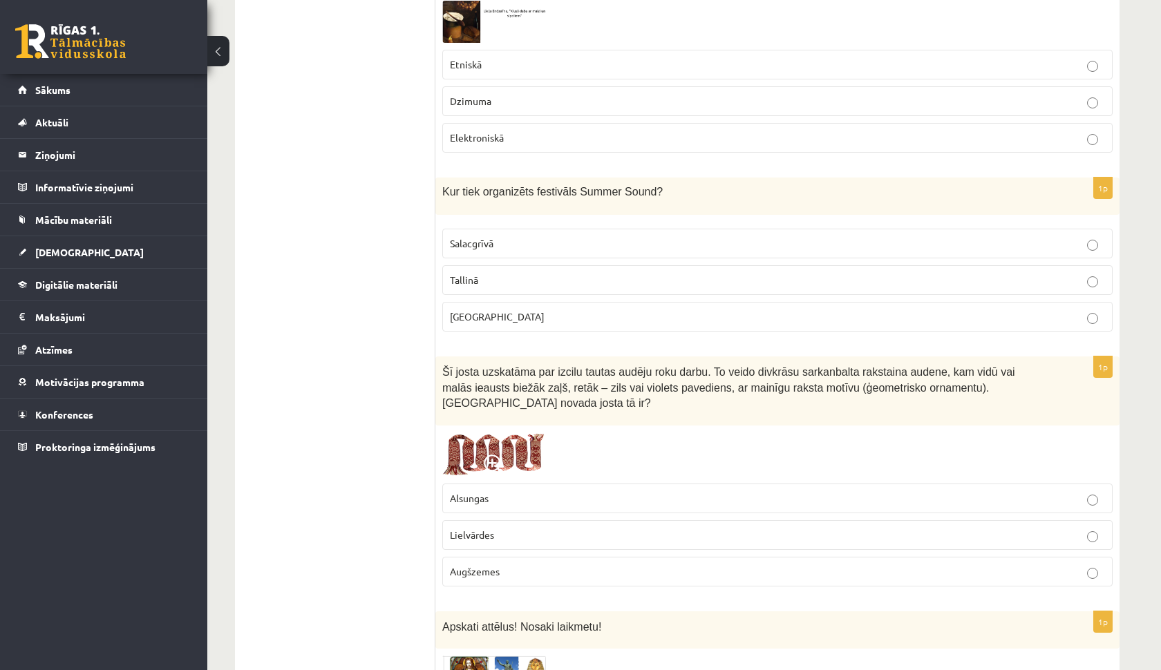
scroll to position [1805, 0]
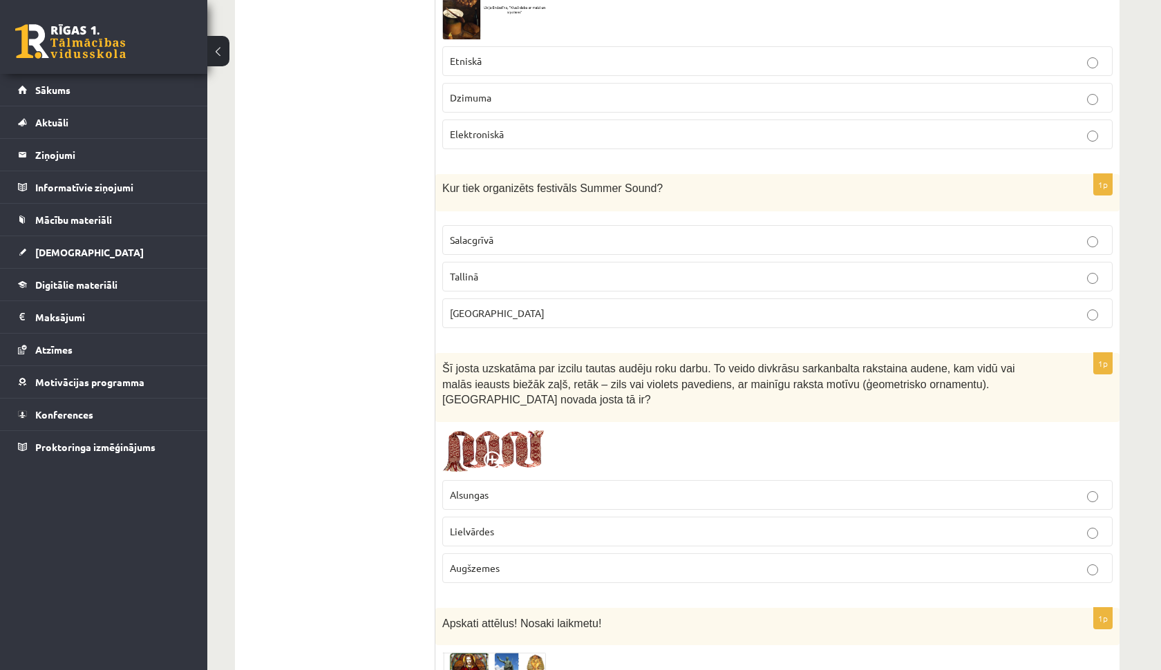
click at [484, 549] on fieldset "Alsungas Lielvārdes Augšzemes" at bounding box center [777, 530] width 670 height 114
click at [484, 543] on label "Lielvārdes" at bounding box center [777, 532] width 670 height 30
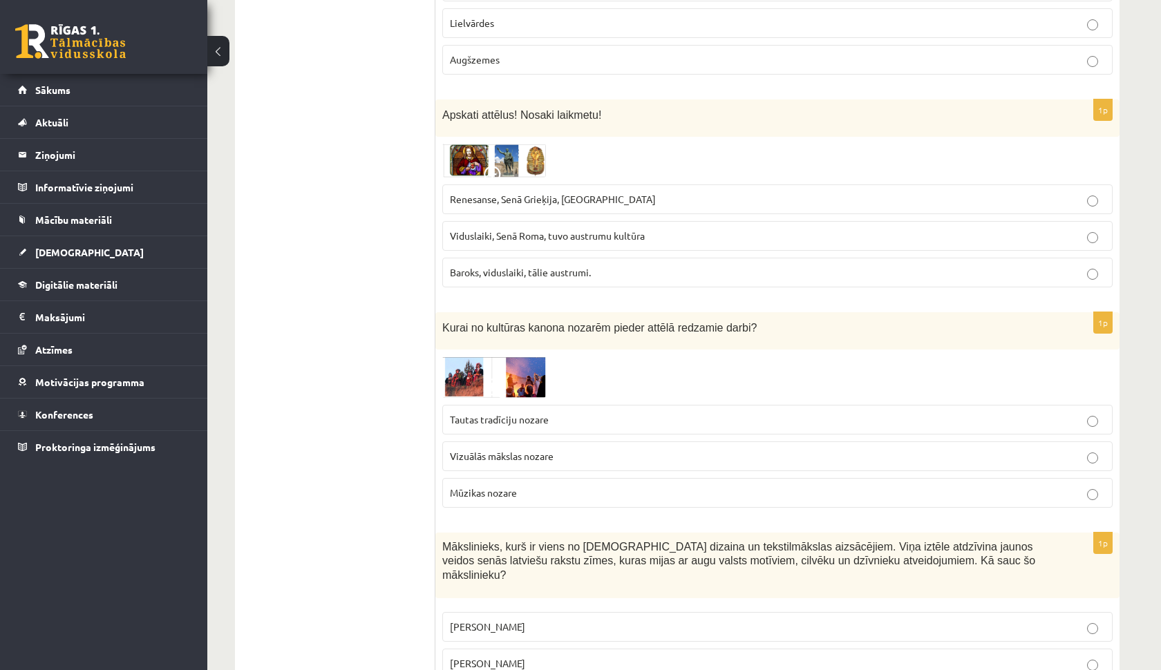
scroll to position [2315, 0]
click at [500, 187] on label "Renesanse, Senā Grieķija, [GEOGRAPHIC_DATA]" at bounding box center [777, 199] width 670 height 30
click at [525, 453] on span "Vizuālās mākslas nozare" at bounding box center [502, 455] width 104 height 12
click at [478, 166] on img at bounding box center [494, 159] width 104 height 33
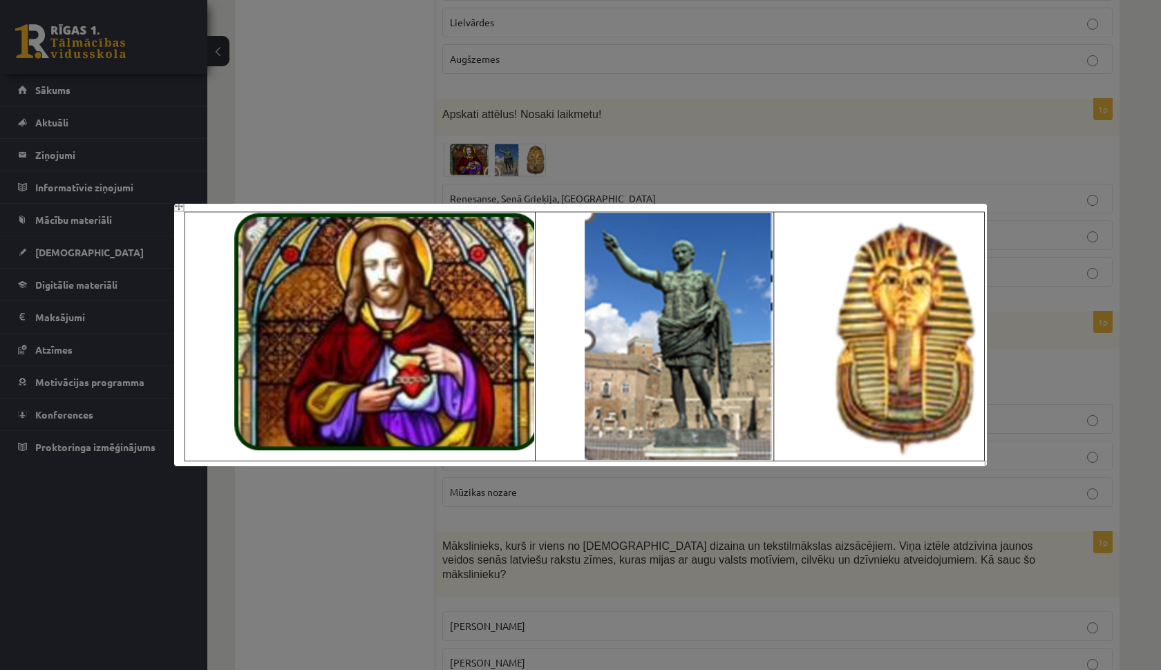
click at [478, 166] on div at bounding box center [580, 335] width 1161 height 670
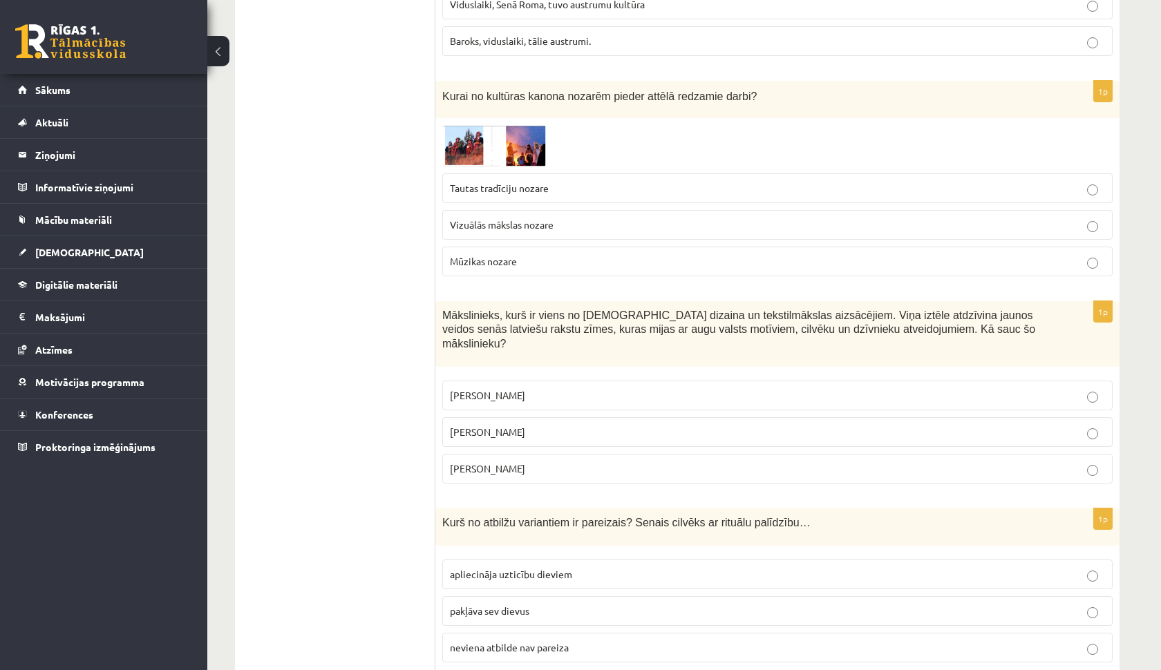
scroll to position [2546, 0]
click at [480, 160] on img at bounding box center [494, 145] width 104 height 41
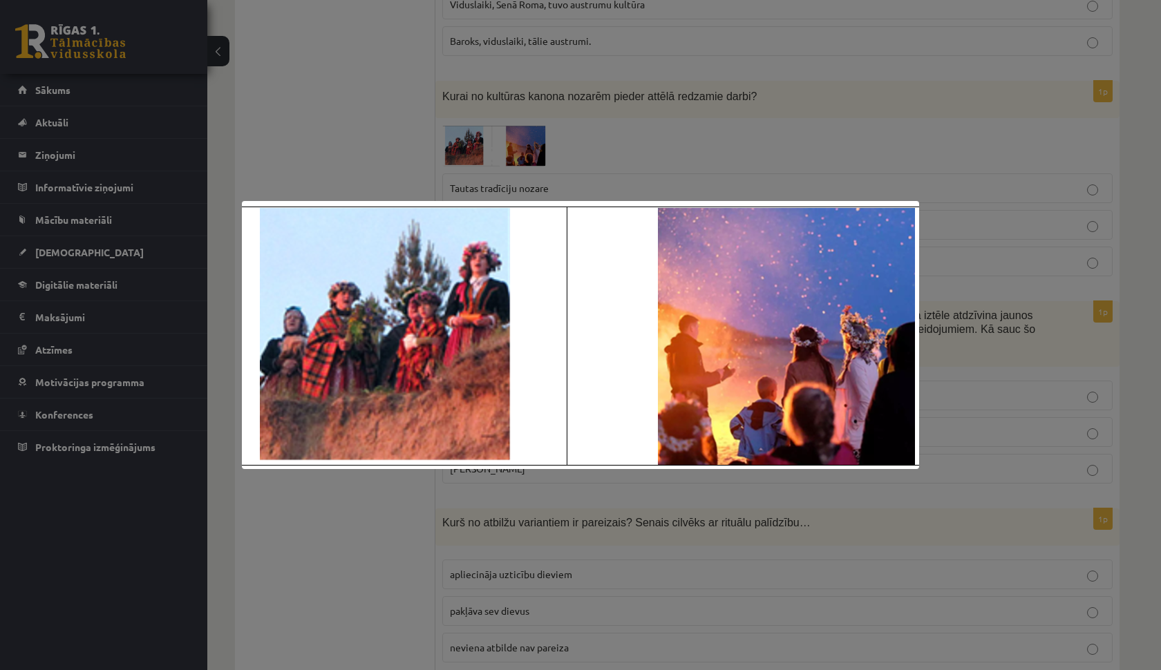
click at [484, 158] on div at bounding box center [580, 335] width 1161 height 670
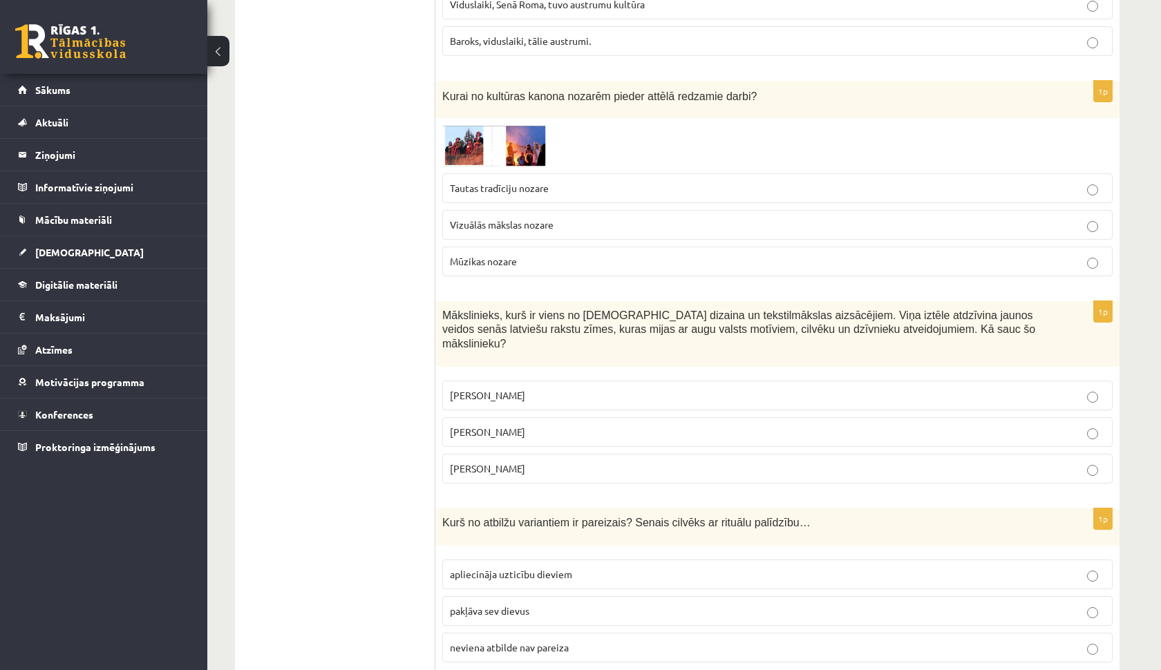
click at [487, 185] on span "Tautas tradīciju nozare" at bounding box center [499, 188] width 99 height 12
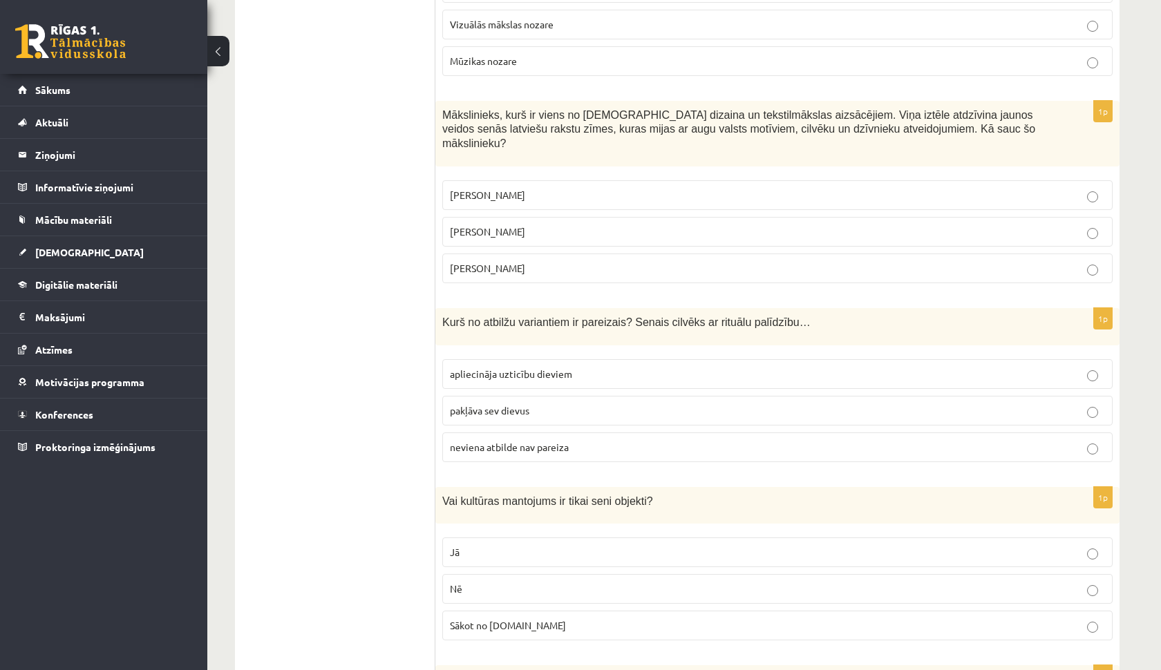
scroll to position [2749, 0]
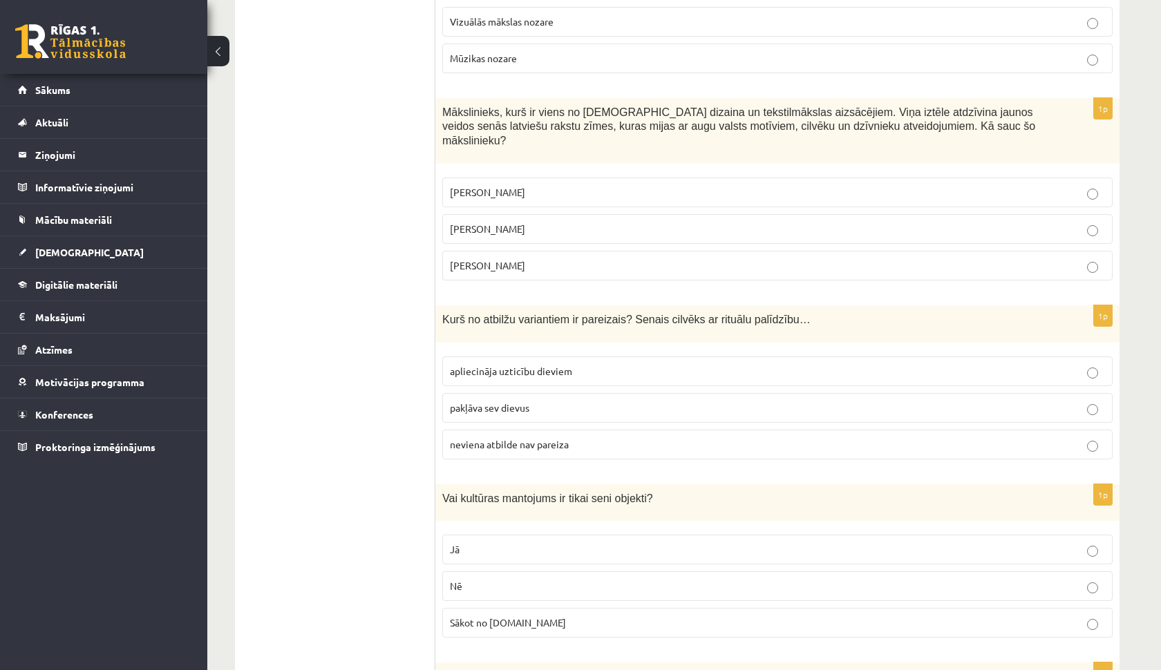
click at [479, 186] on span "[PERSON_NAME]" at bounding box center [487, 192] width 75 height 12
click at [494, 364] on p "apliecināja uzticību dieviem" at bounding box center [777, 371] width 655 height 15
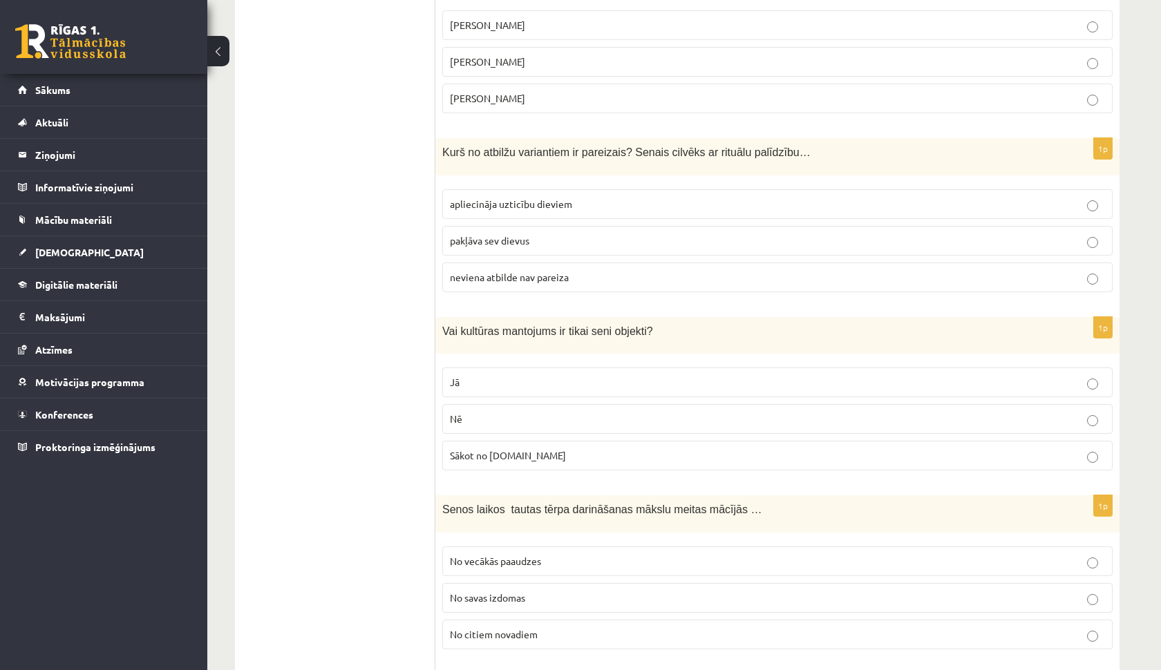
scroll to position [2937, 0]
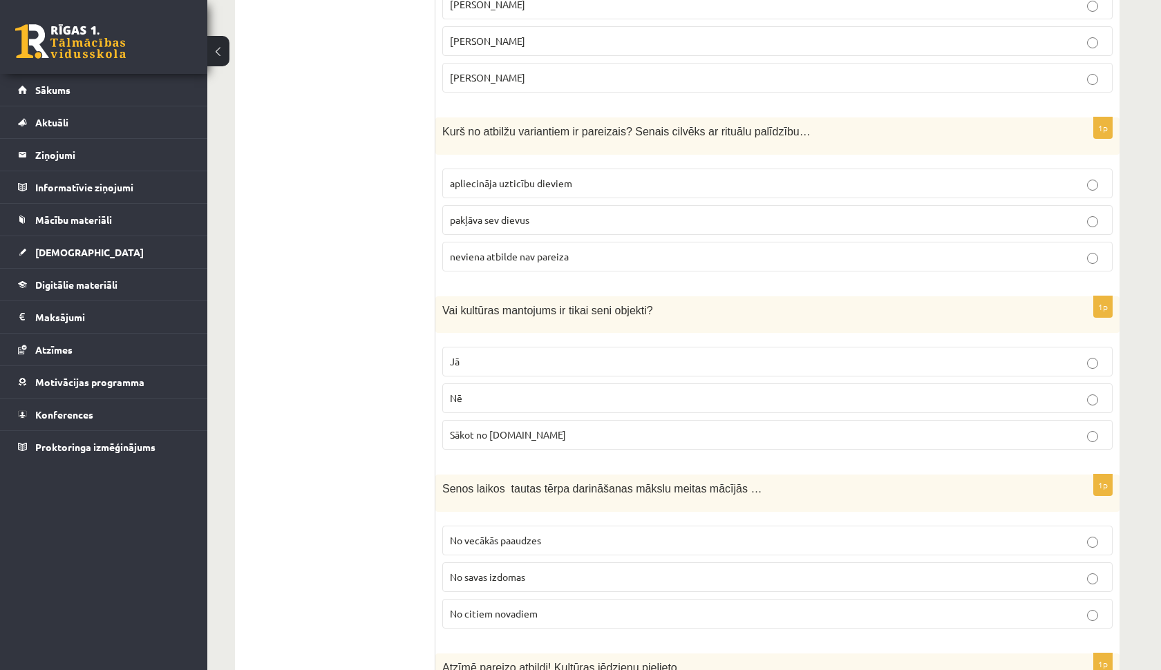
click at [480, 391] on p "Nē" at bounding box center [777, 398] width 655 height 15
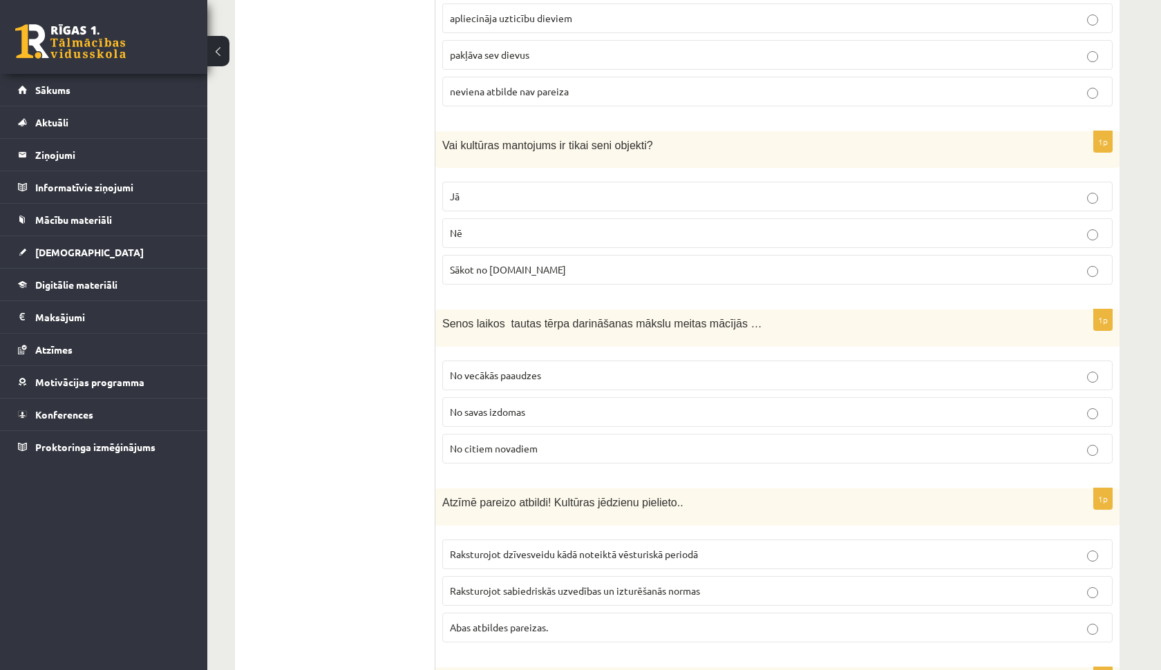
scroll to position [3122, 0]
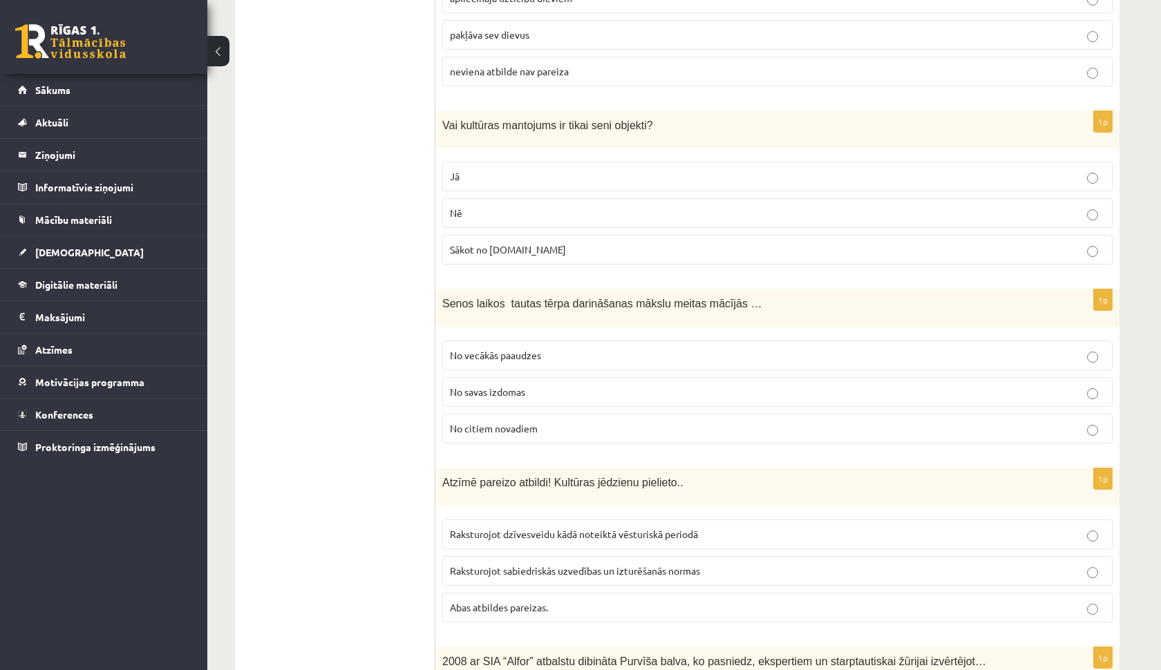
click at [538, 349] on span "No vecākās paaudzes" at bounding box center [495, 355] width 91 height 12
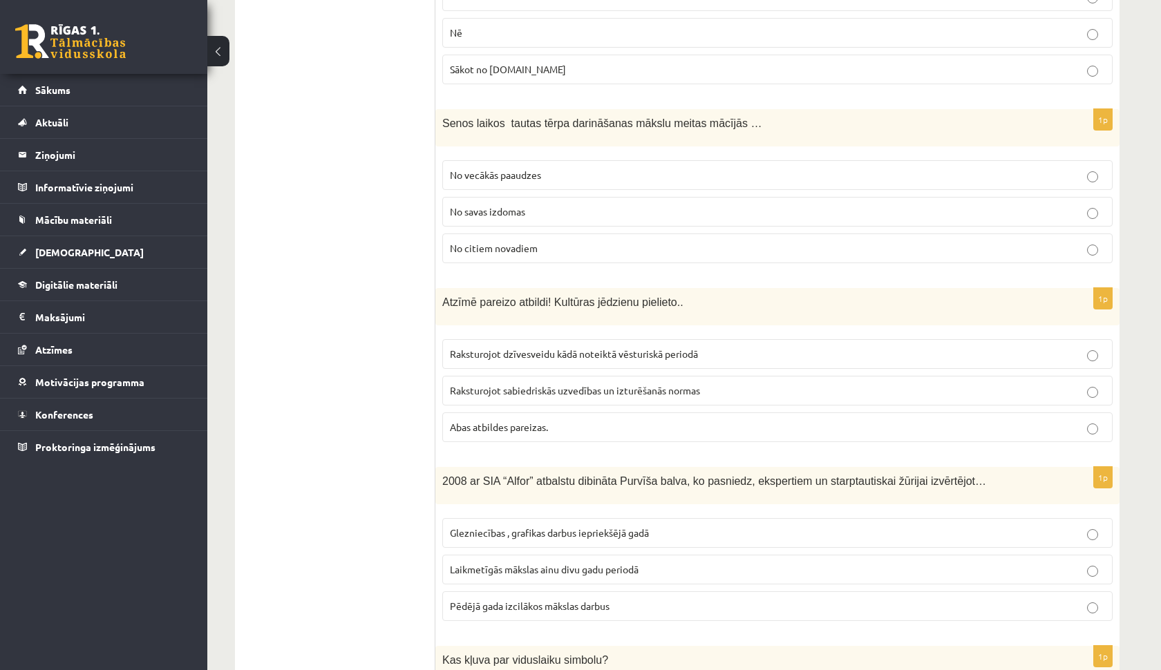
scroll to position [3316, 0]
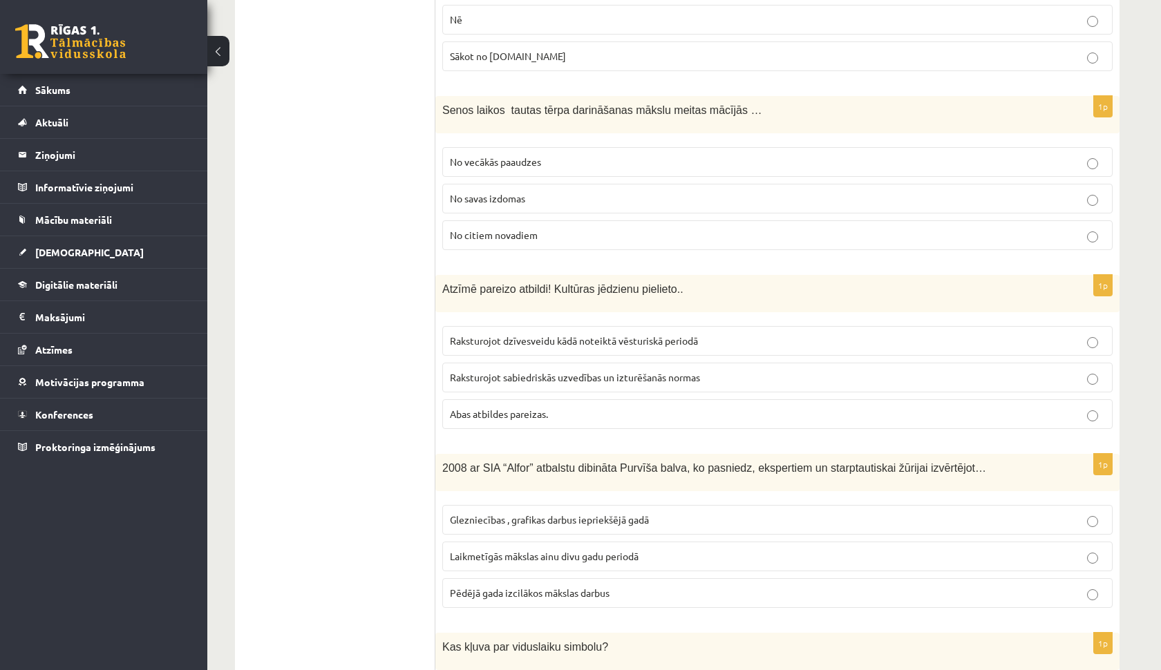
click at [888, 326] on label "Raksturojot dzīvesveidu kādā noteiktā vēsturiskā periodā" at bounding box center [777, 341] width 670 height 30
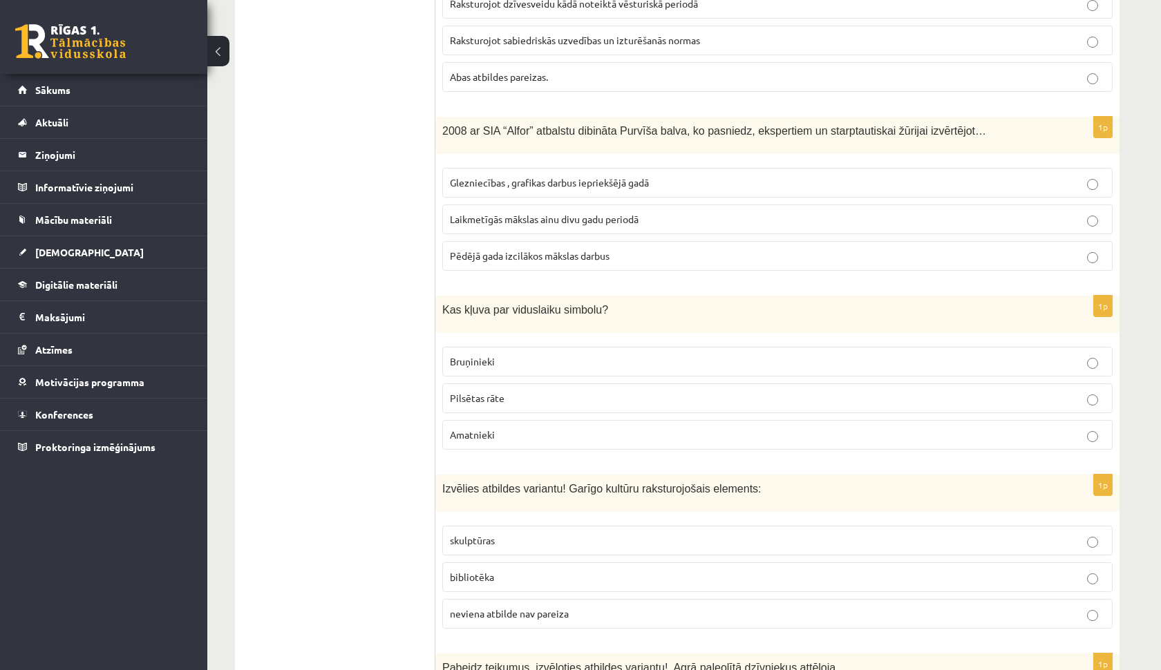
scroll to position [3653, 0]
drag, startPoint x: 664, startPoint y: 234, endPoint x: 661, endPoint y: 293, distance: 59.5
click at [661, 303] on p "Kas kļuva par viduslaiku simbolu?" at bounding box center [742, 310] width 601 height 15
click at [626, 219] on label "Laikmetīgās mākslas ainu divu gadu periodā" at bounding box center [777, 220] width 670 height 30
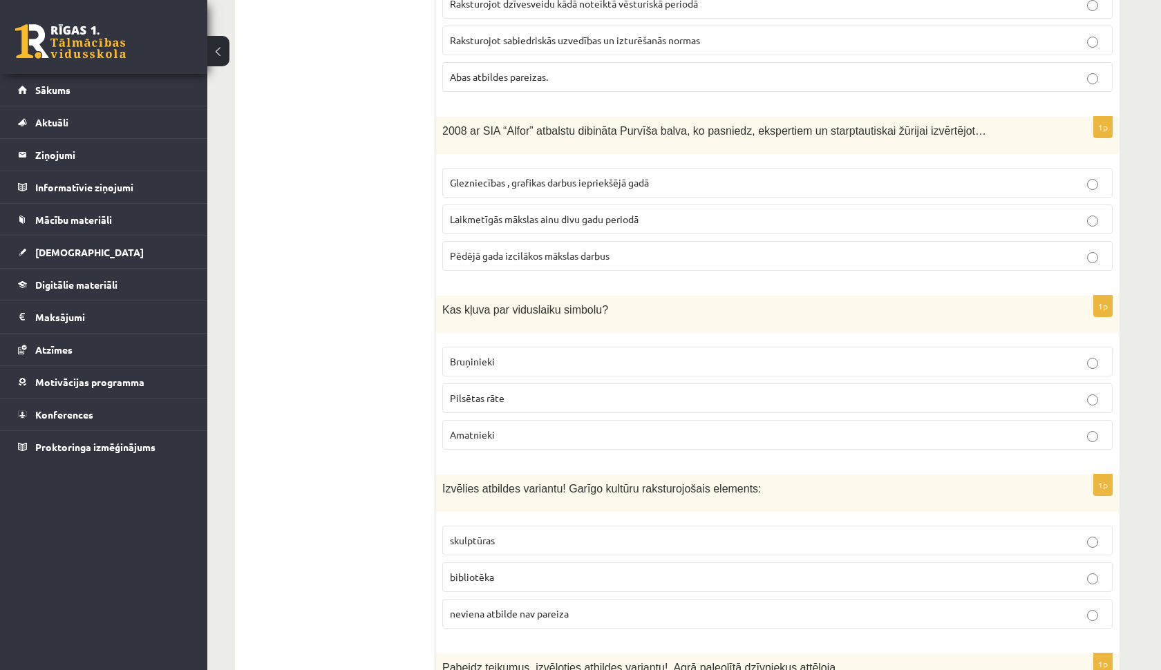
click at [563, 355] on p "Bruņinieki" at bounding box center [777, 362] width 655 height 15
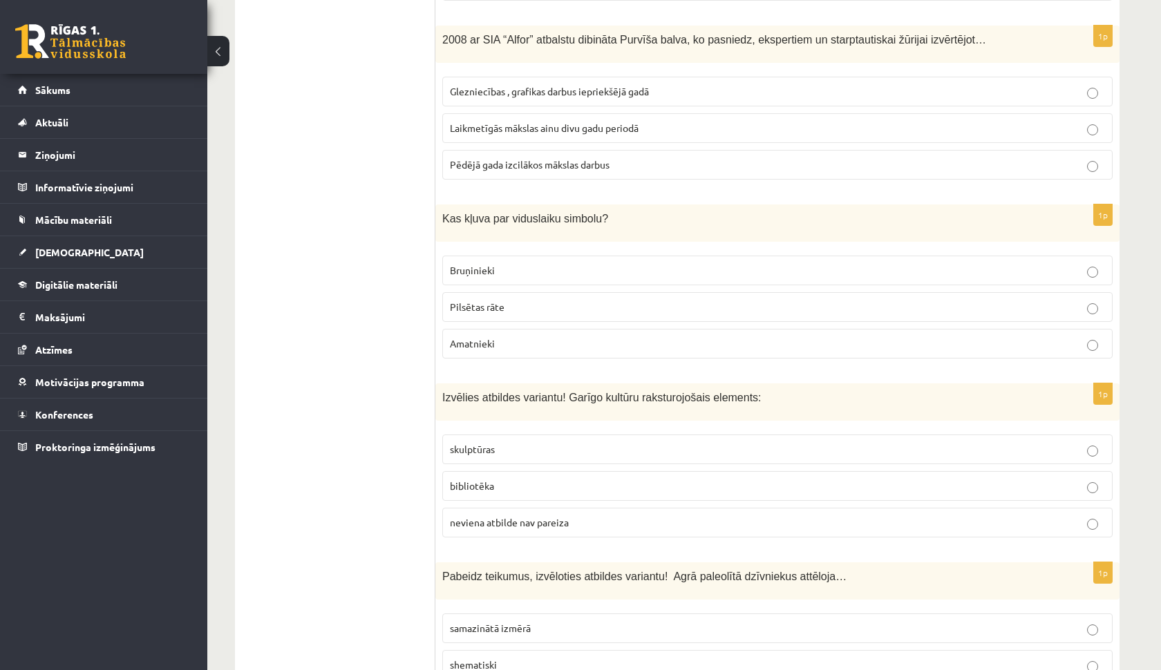
scroll to position [3742, 0]
click at [565, 481] on p "bibliotēka" at bounding box center [777, 488] width 655 height 15
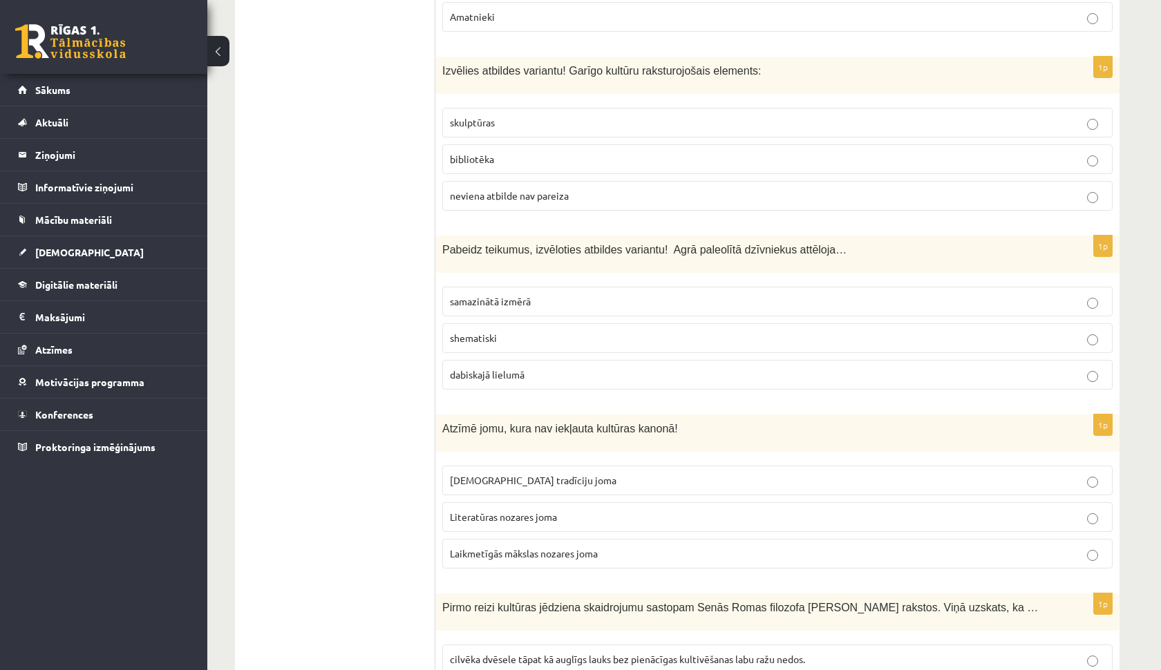
scroll to position [4068, 0]
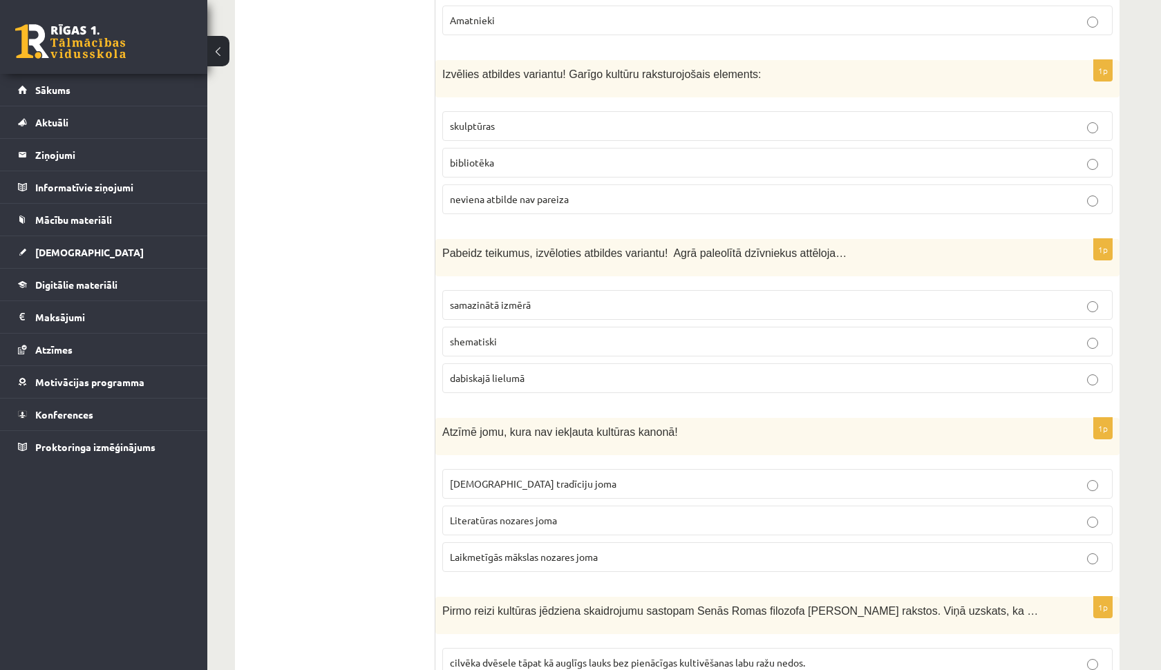
click at [586, 335] on p "shematiski" at bounding box center [777, 342] width 655 height 15
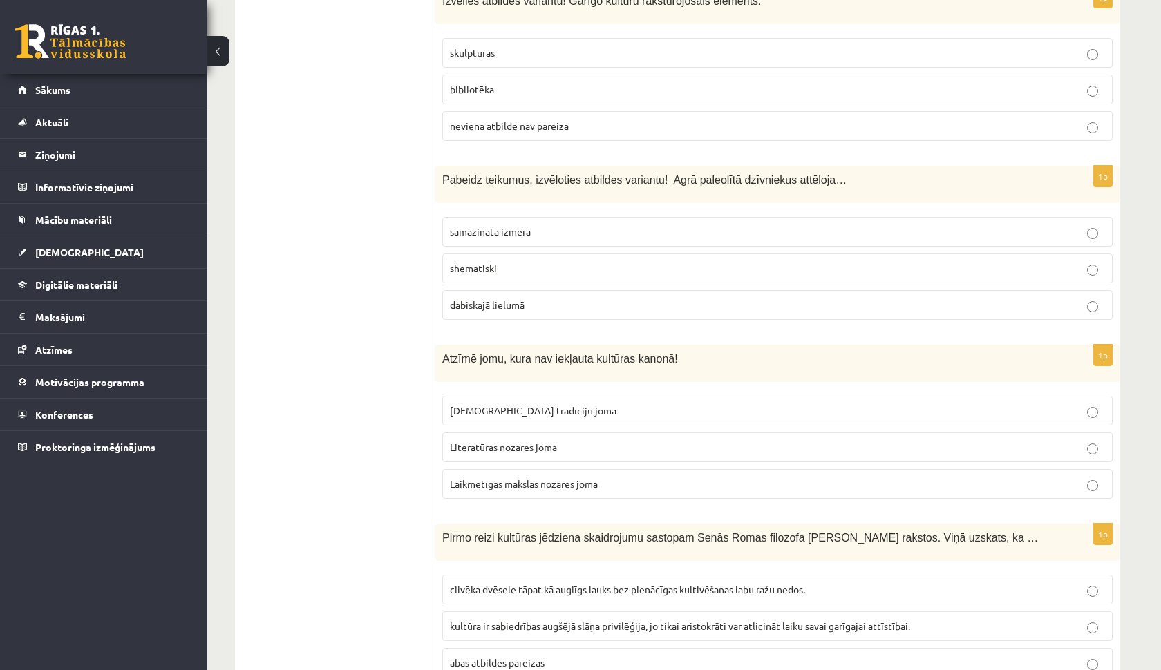
scroll to position [4166, 0]
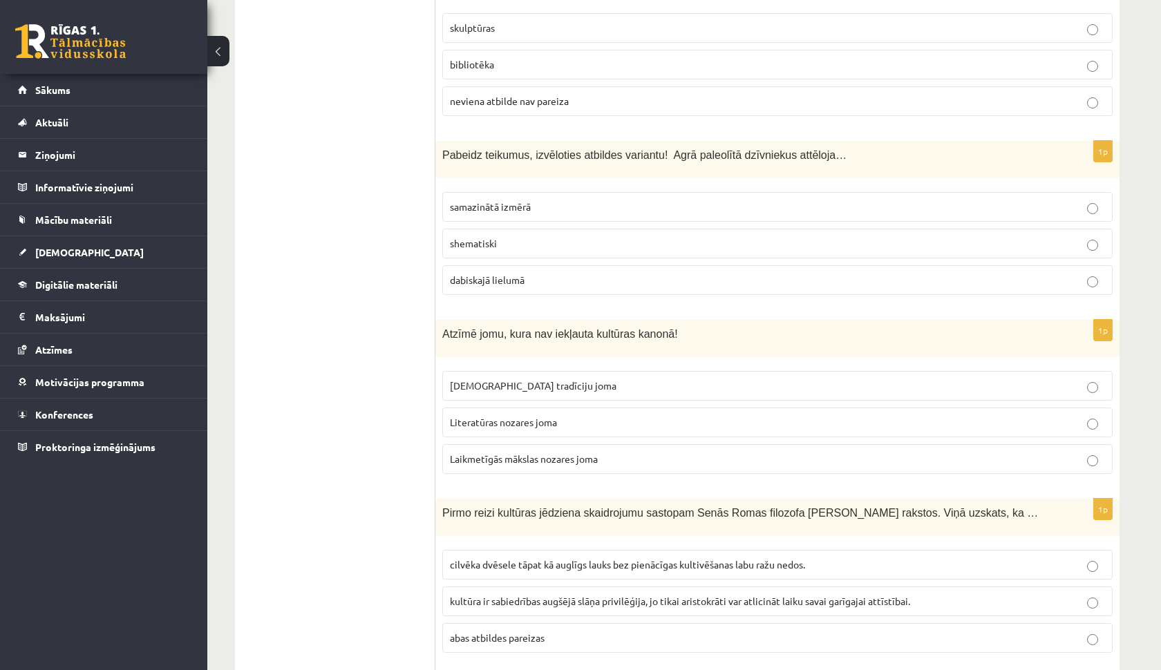
click at [570, 415] on p "Literatūras nozares joma" at bounding box center [777, 422] width 655 height 15
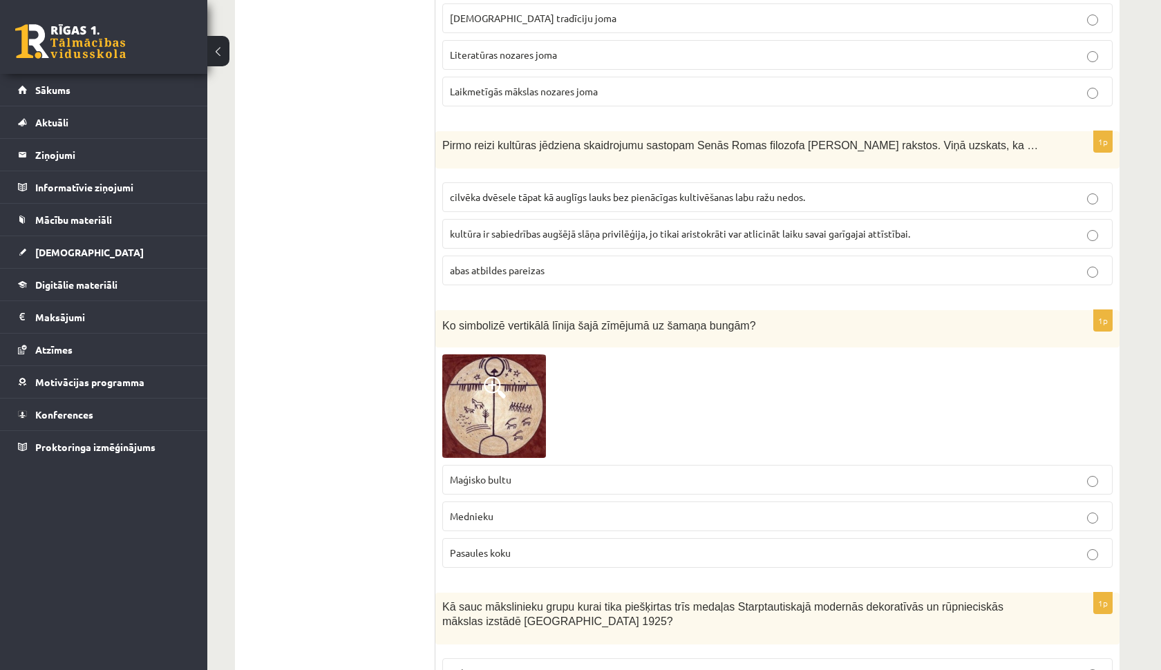
scroll to position [4528, 0]
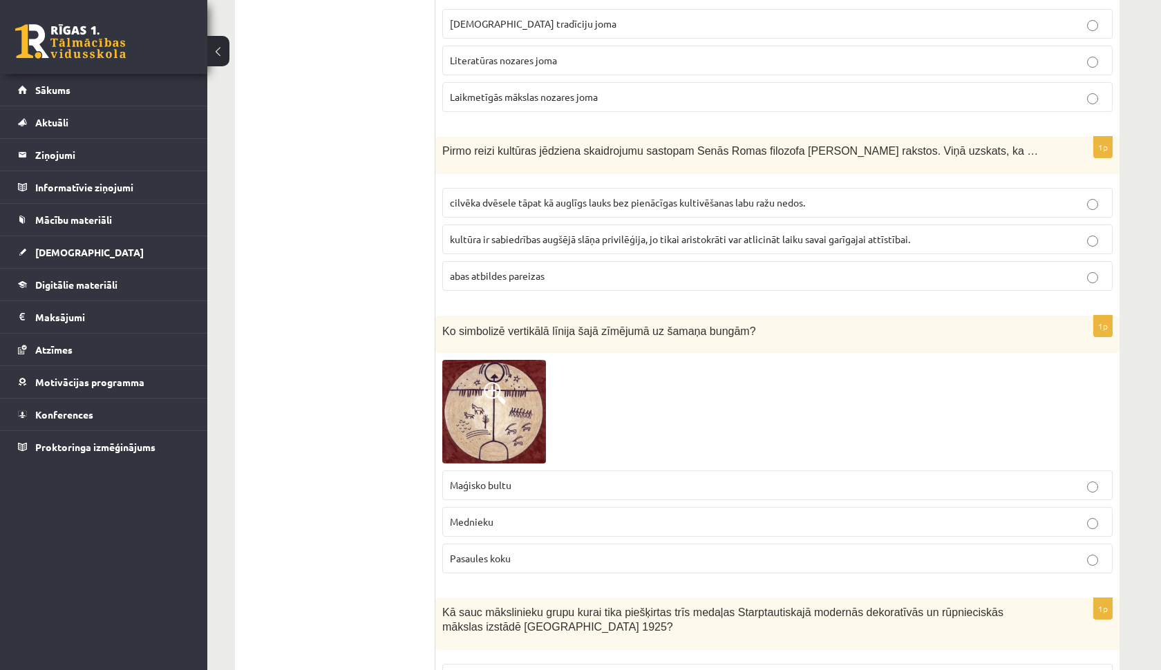
click at [541, 203] on label "cilvēka dvēsele tāpat kā auglīgs lauks bez pienācīgas kultivēšanas labu ražu ne…" at bounding box center [777, 203] width 670 height 30
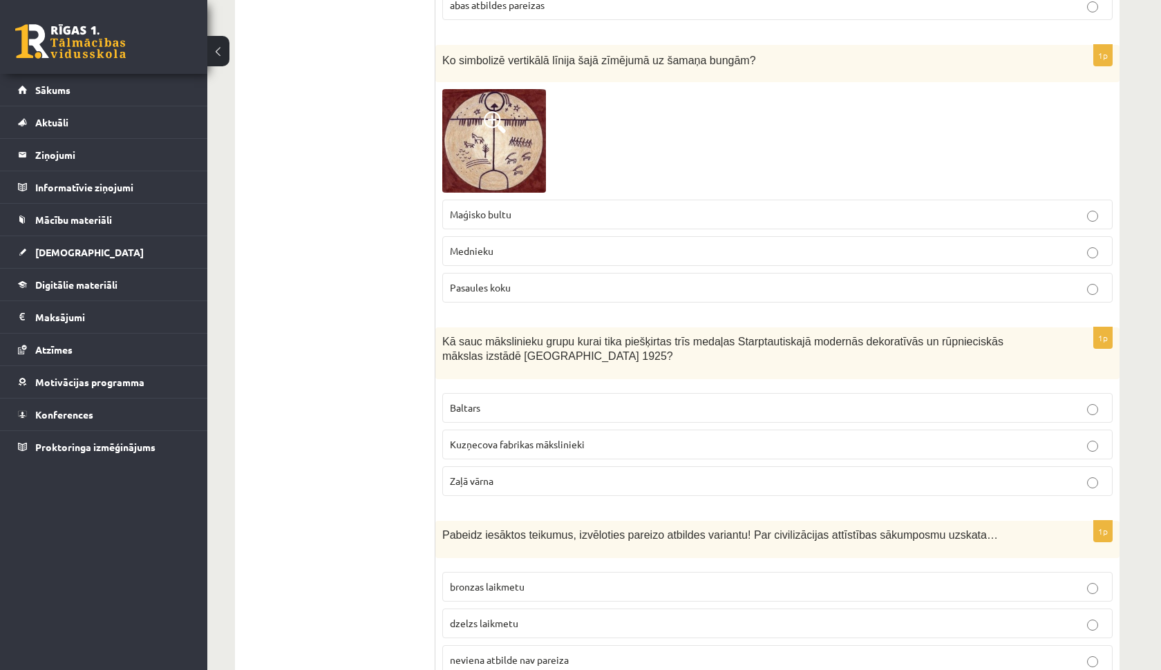
scroll to position [4805, 0]
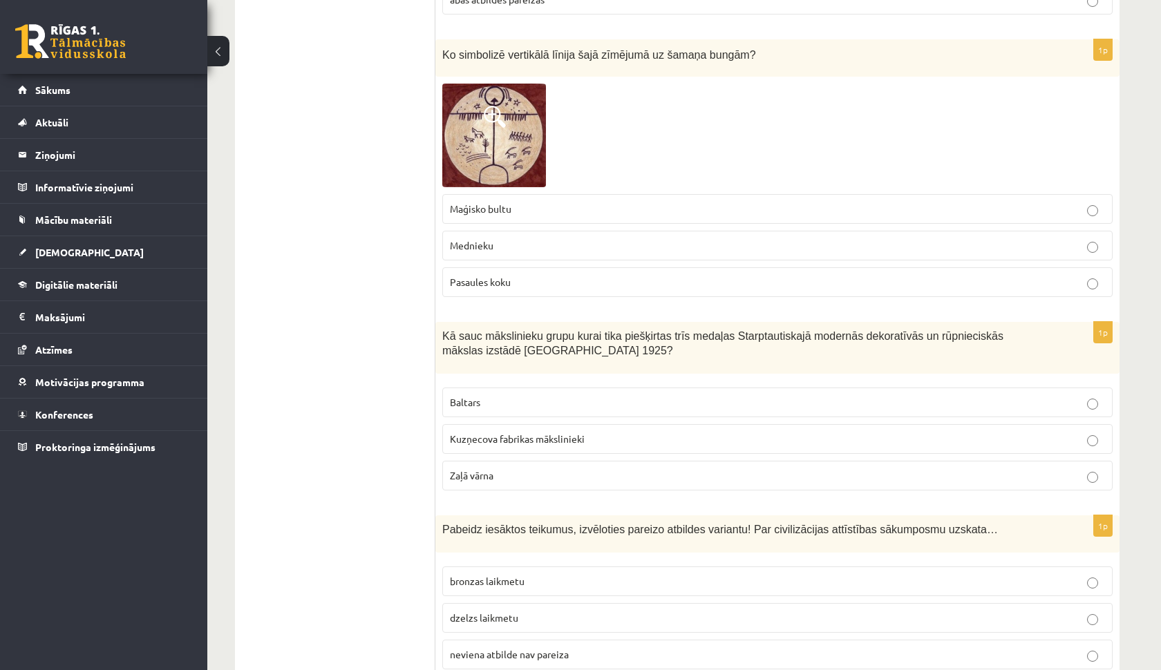
click at [503, 240] on p "Mednieku" at bounding box center [777, 245] width 655 height 15
click at [496, 281] on label "Pasaules koku" at bounding box center [777, 282] width 670 height 30
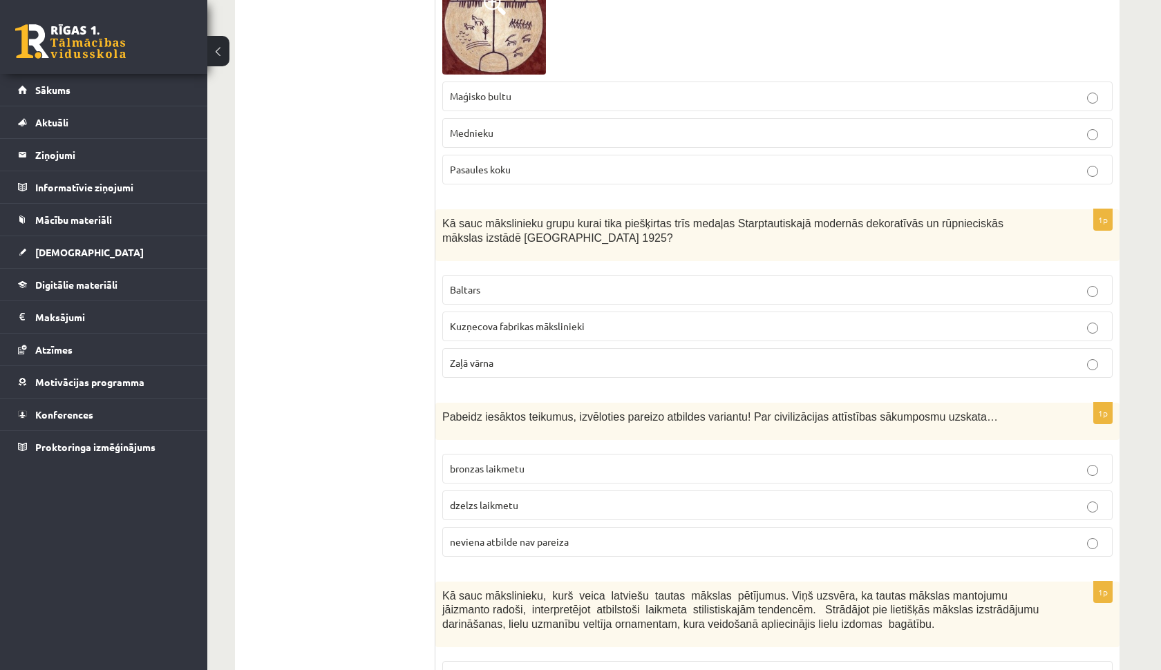
scroll to position [4921, 0]
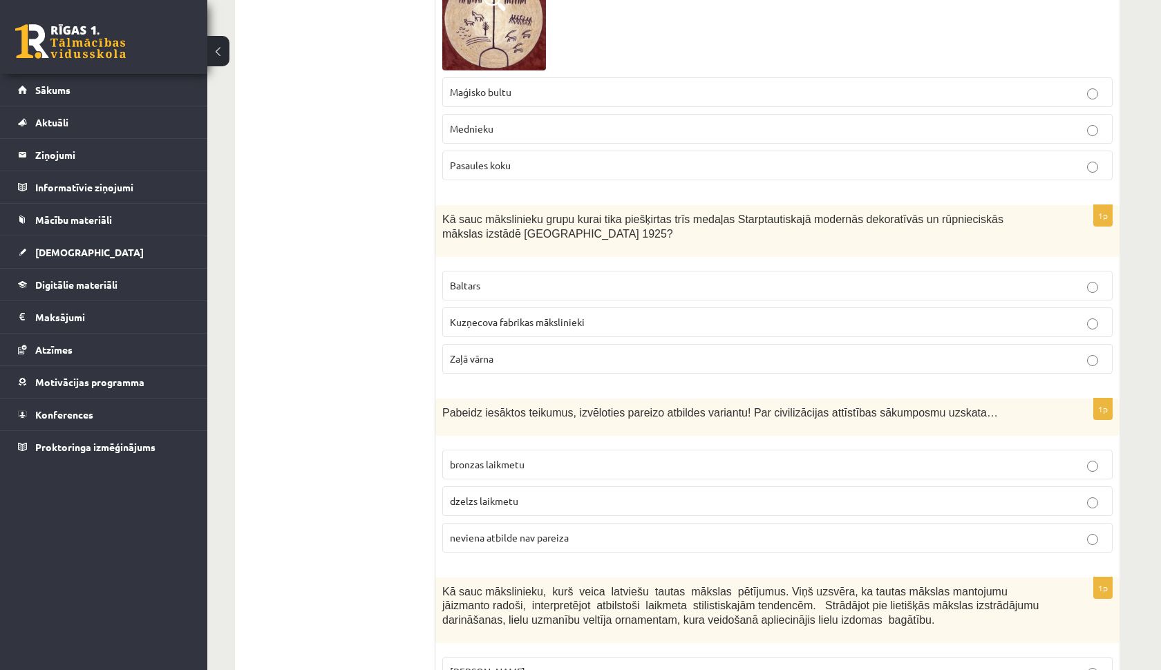
click at [513, 316] on span "Kuzņecova fabrikas mākslinieki" at bounding box center [517, 322] width 135 height 12
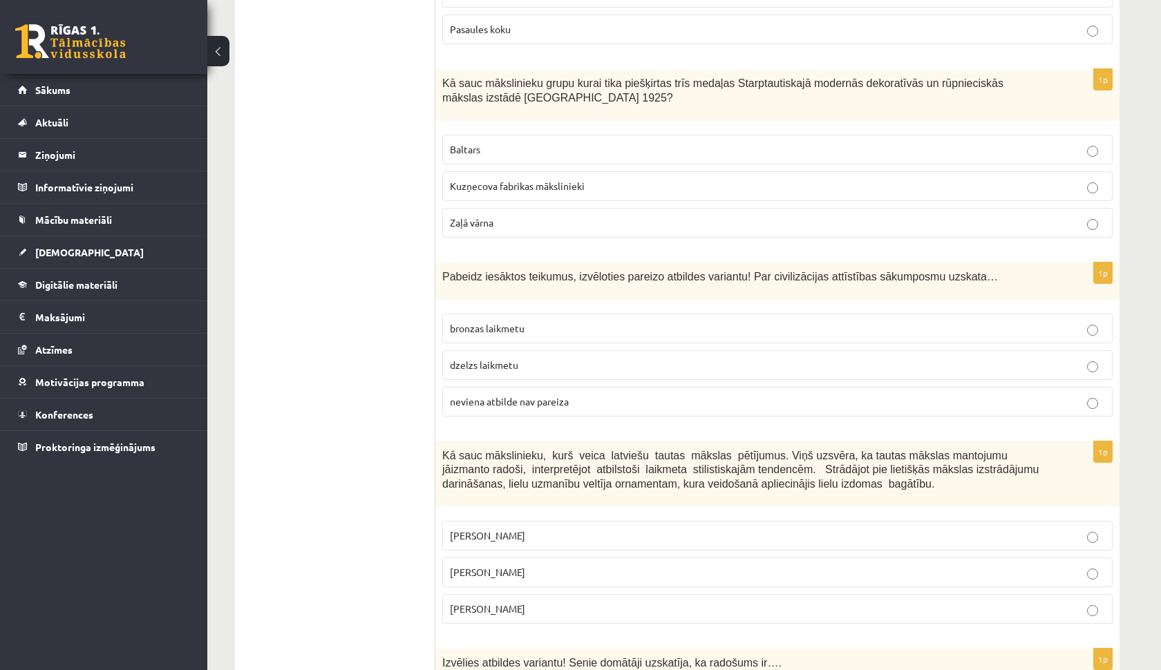
scroll to position [5062, 0]
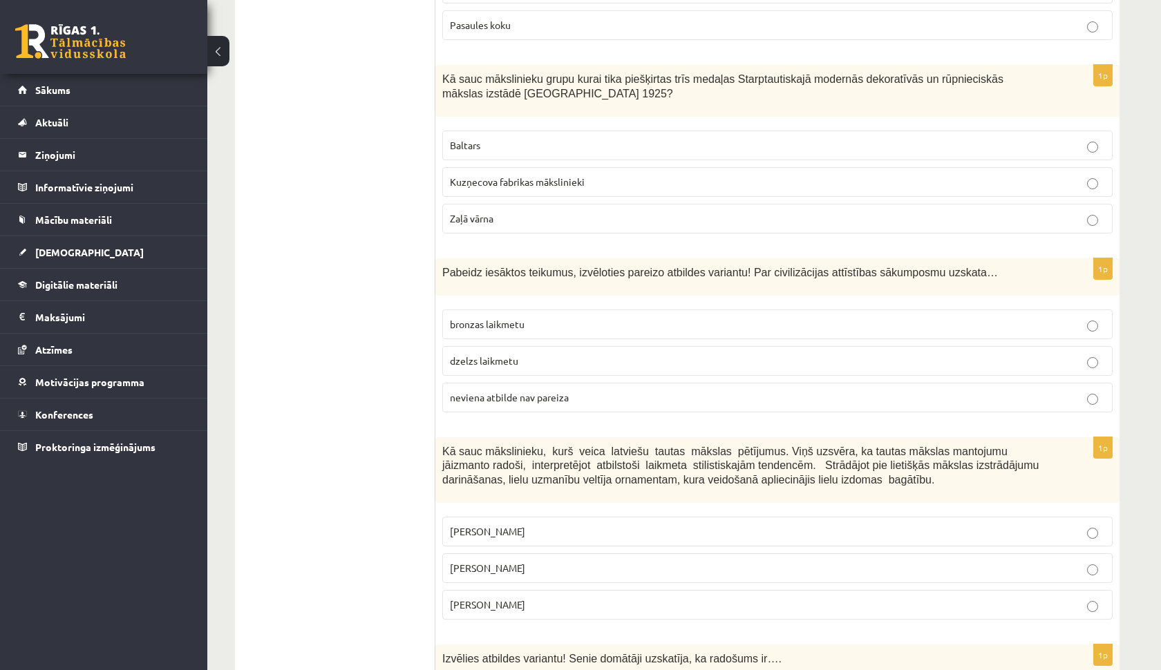
click at [507, 310] on label "bronzas laikmetu" at bounding box center [777, 325] width 670 height 30
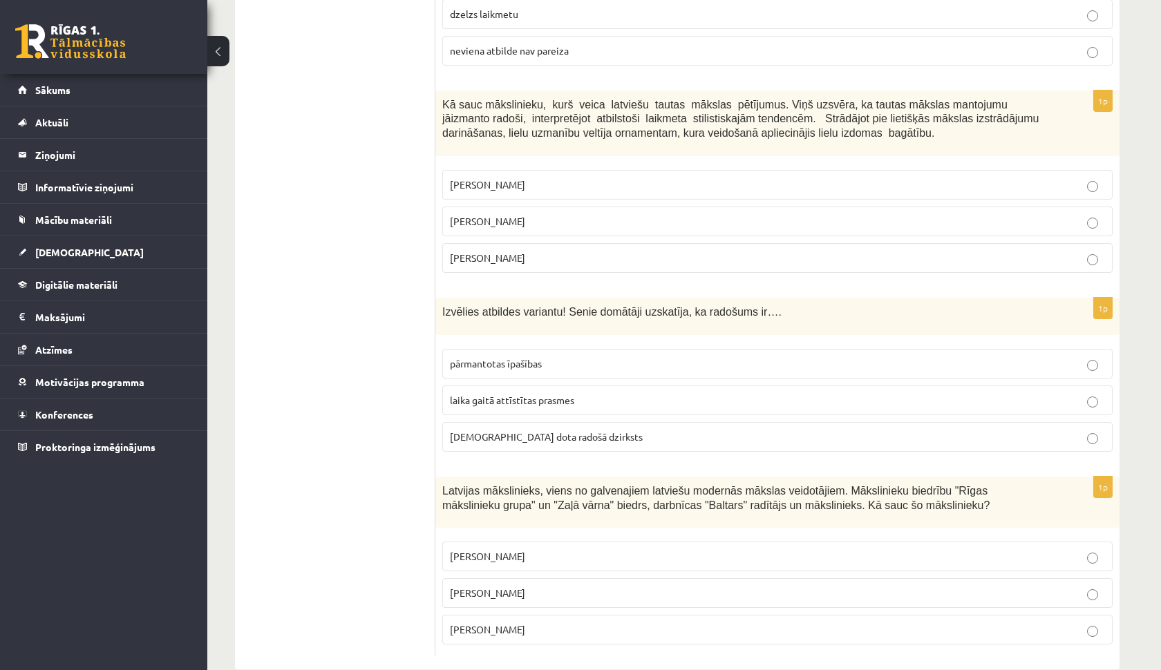
scroll to position [5408, 0]
click at [575, 215] on p "[PERSON_NAME]" at bounding box center [777, 222] width 655 height 15
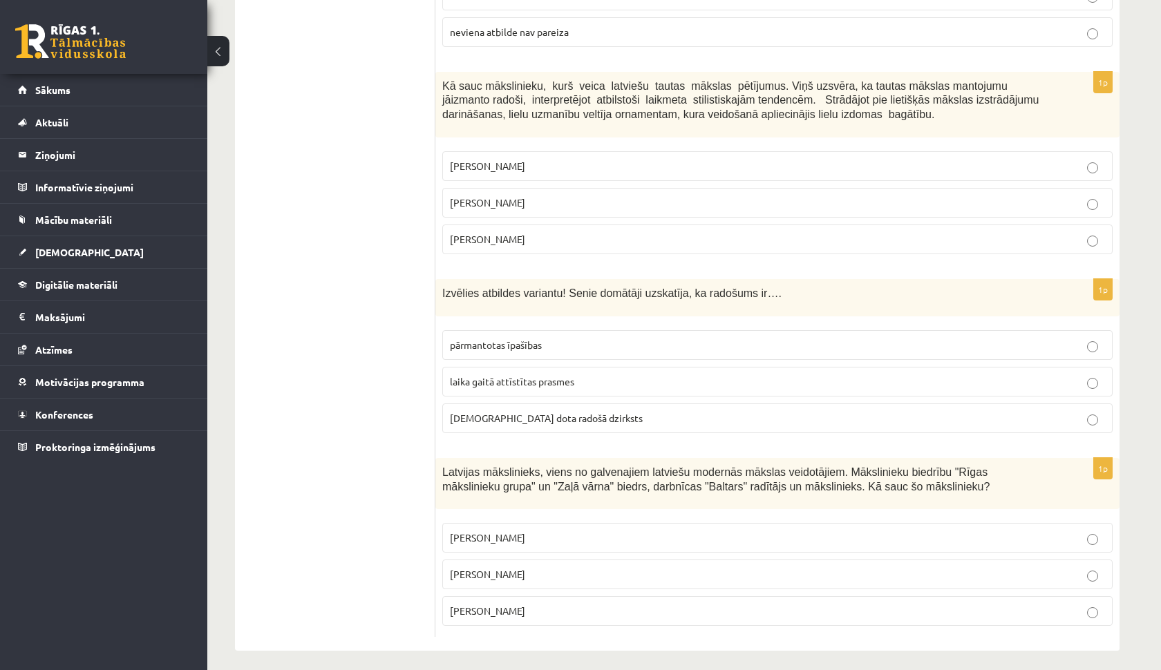
scroll to position [5426, 0]
click at [572, 413] on p "[DEMOGRAPHIC_DATA] dota radošā dzirksts" at bounding box center [777, 420] width 655 height 15
click at [543, 573] on p "[PERSON_NAME]" at bounding box center [777, 576] width 655 height 15
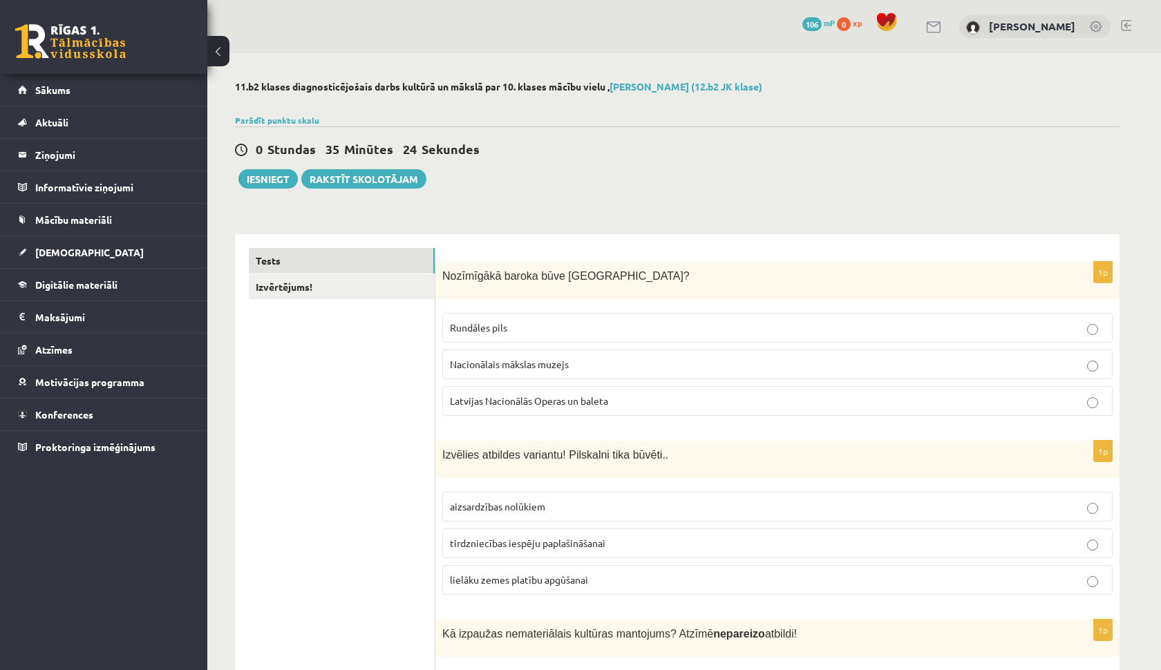
scroll to position [0, 0]
click at [274, 178] on button "Iesniegt" at bounding box center [267, 178] width 59 height 19
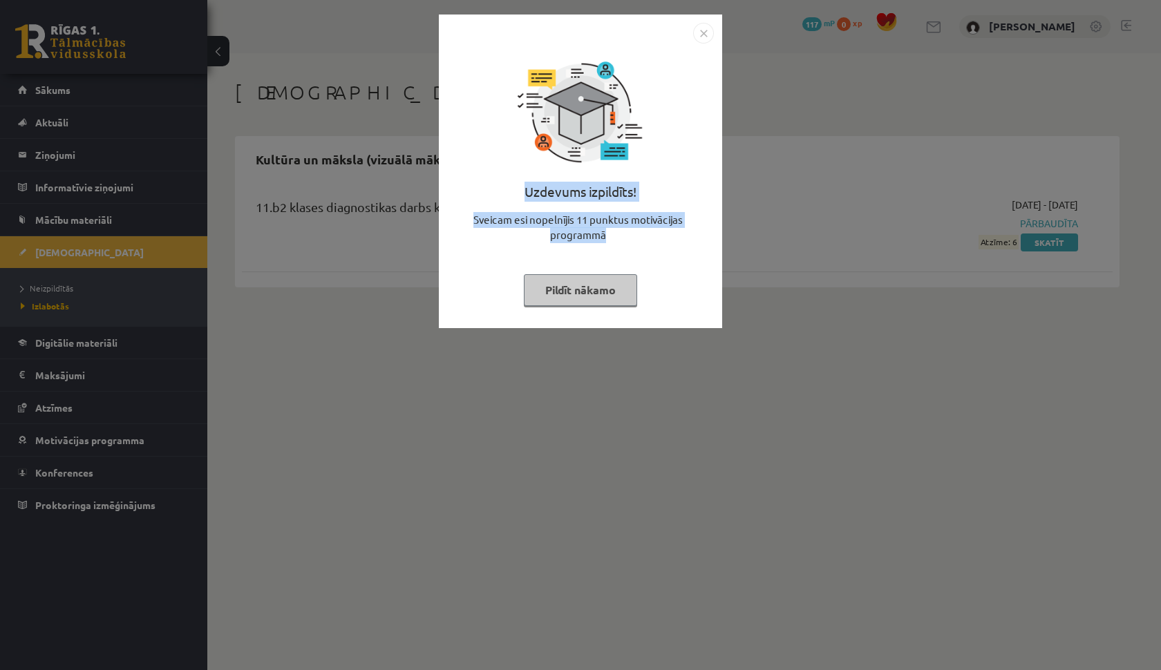
drag, startPoint x: 775, startPoint y: 227, endPoint x: 764, endPoint y: 164, distance: 63.9
click at [764, 164] on div "Uzdevums izpildīts! Sveicam esi nopelnījis 11 punktus motivācijas programmā Pil…" at bounding box center [580, 335] width 1161 height 670
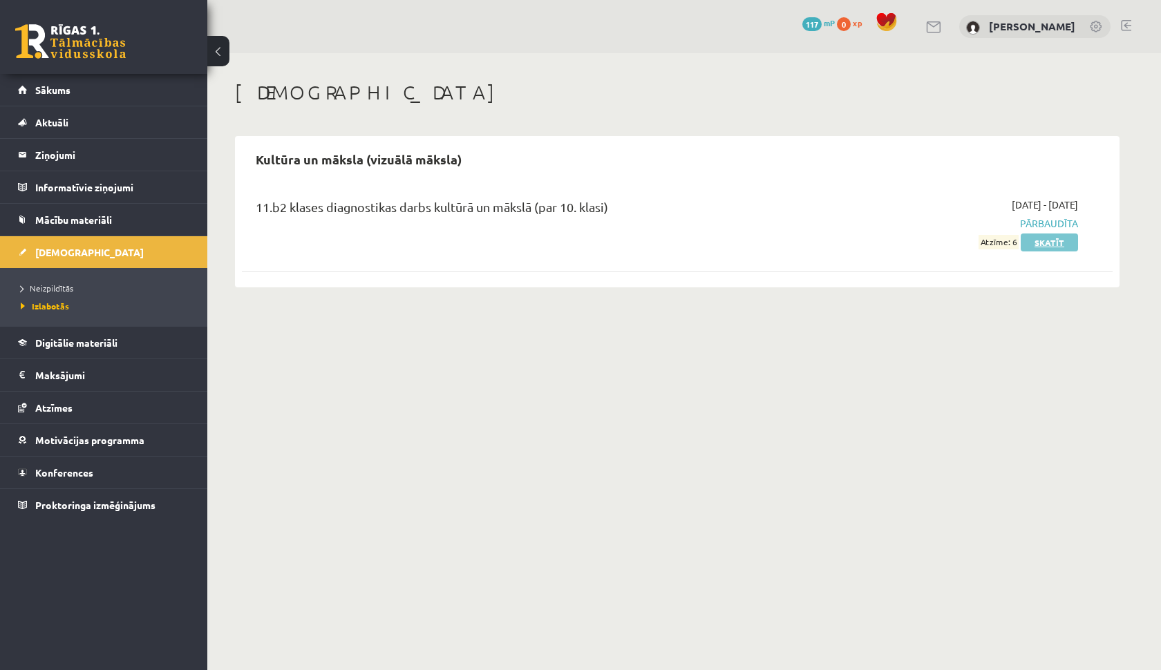
click at [1044, 249] on link "Skatīt" at bounding box center [1049, 243] width 57 height 18
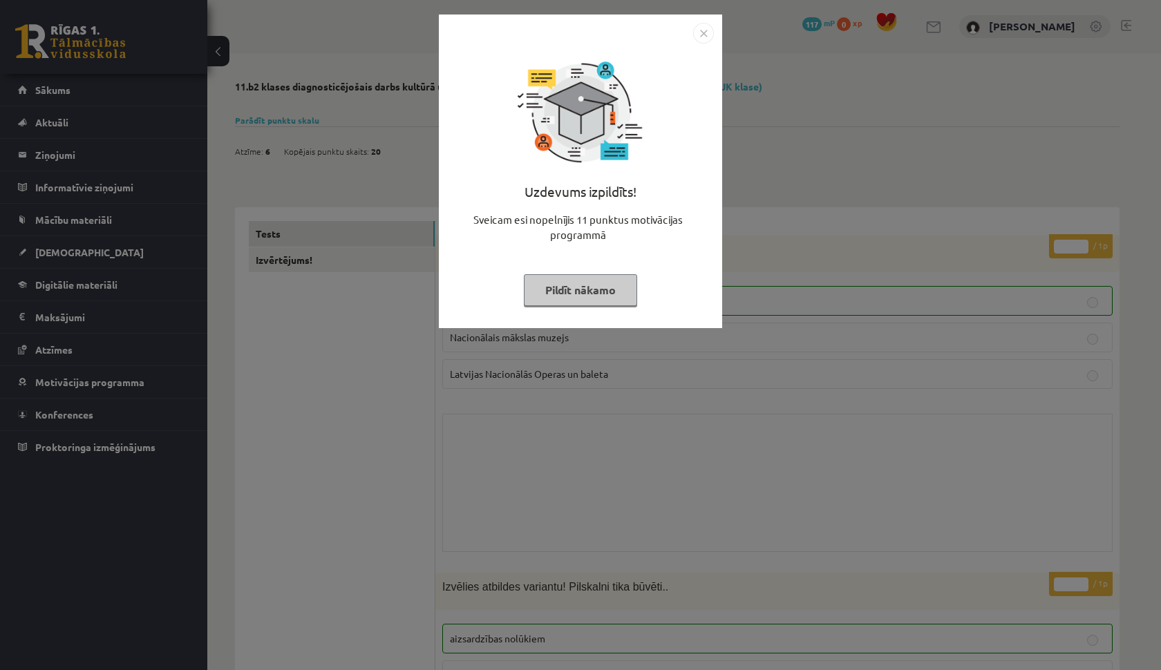
click at [708, 40] on img "Close" at bounding box center [703, 33] width 21 height 21
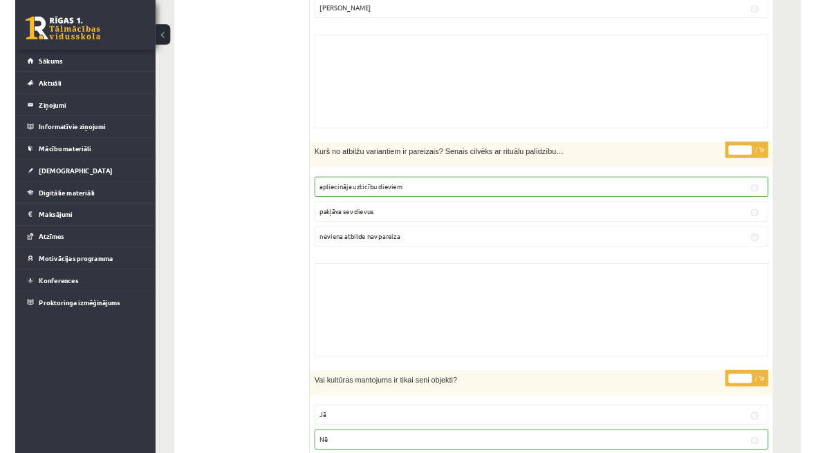
scroll to position [4836, 0]
